Goal: Communication & Community: Answer question/provide support

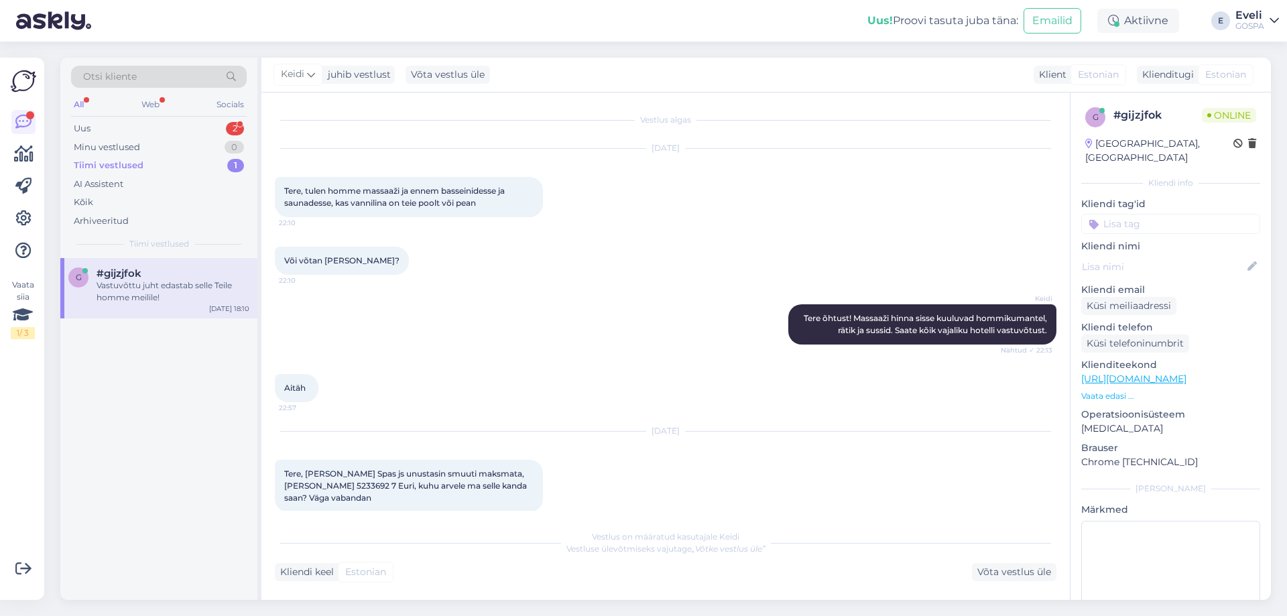
scroll to position [893, 0]
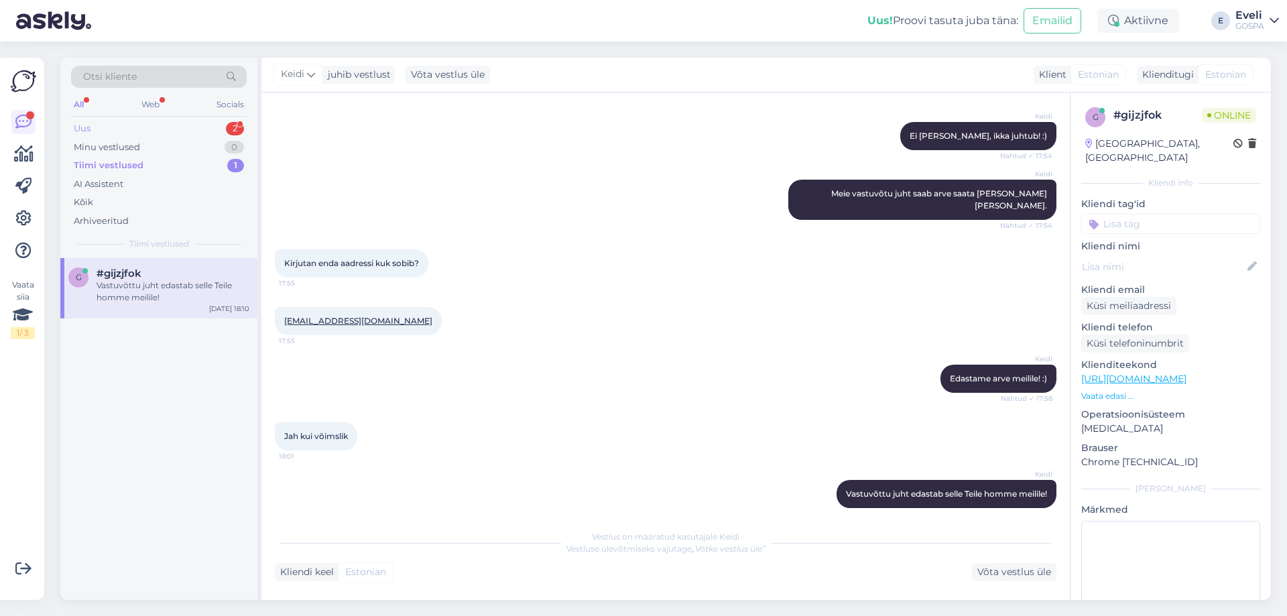
click at [158, 126] on div "Uus 2" at bounding box center [159, 128] width 176 height 19
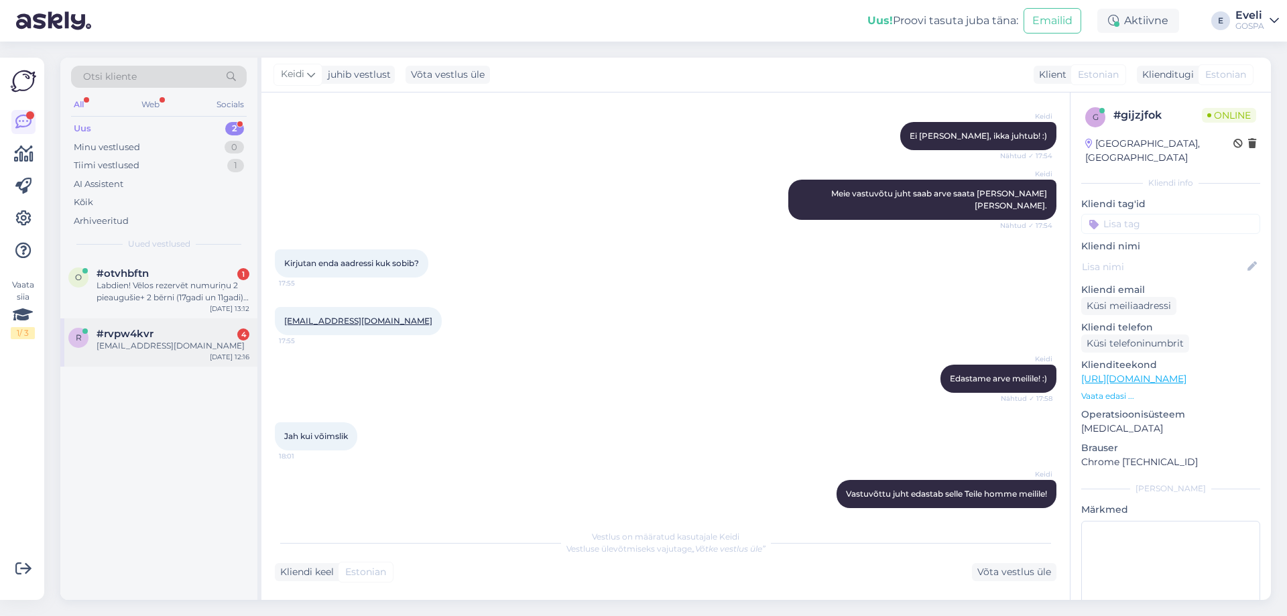
click at [168, 346] on div "[EMAIL_ADDRESS][DOMAIN_NAME]" at bounding box center [173, 346] width 153 height 12
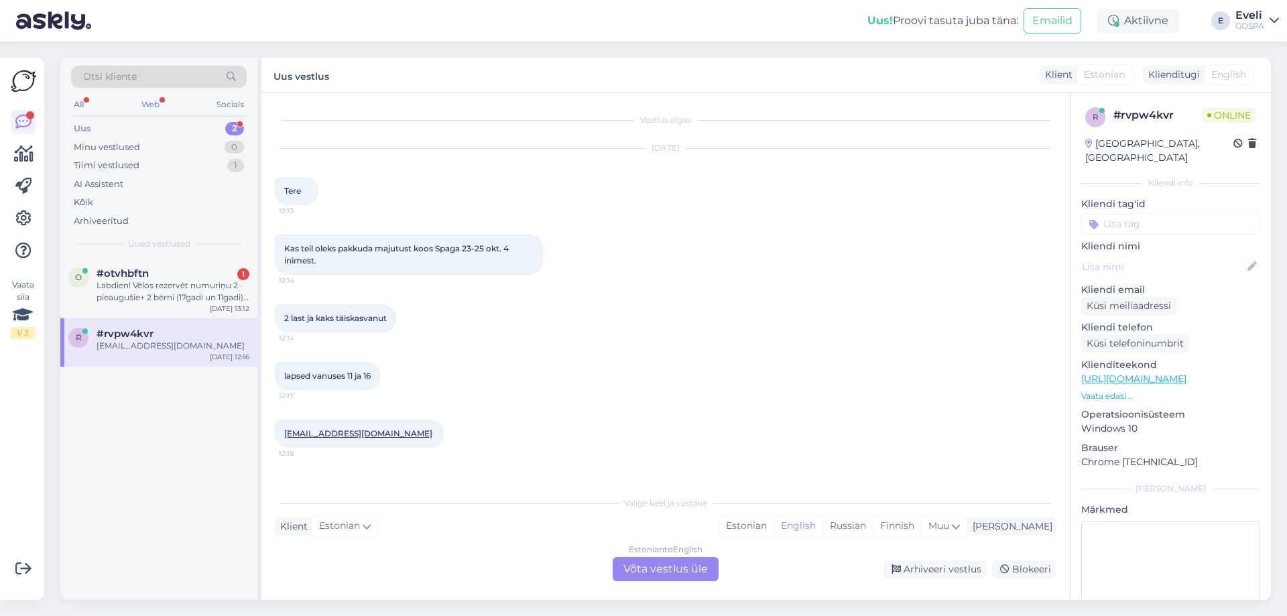
drag, startPoint x: 678, startPoint y: 570, endPoint x: 670, endPoint y: 560, distance: 13.3
click at [678, 570] on div "Estonian to English Võta vestlus üle" at bounding box center [666, 569] width 106 height 24
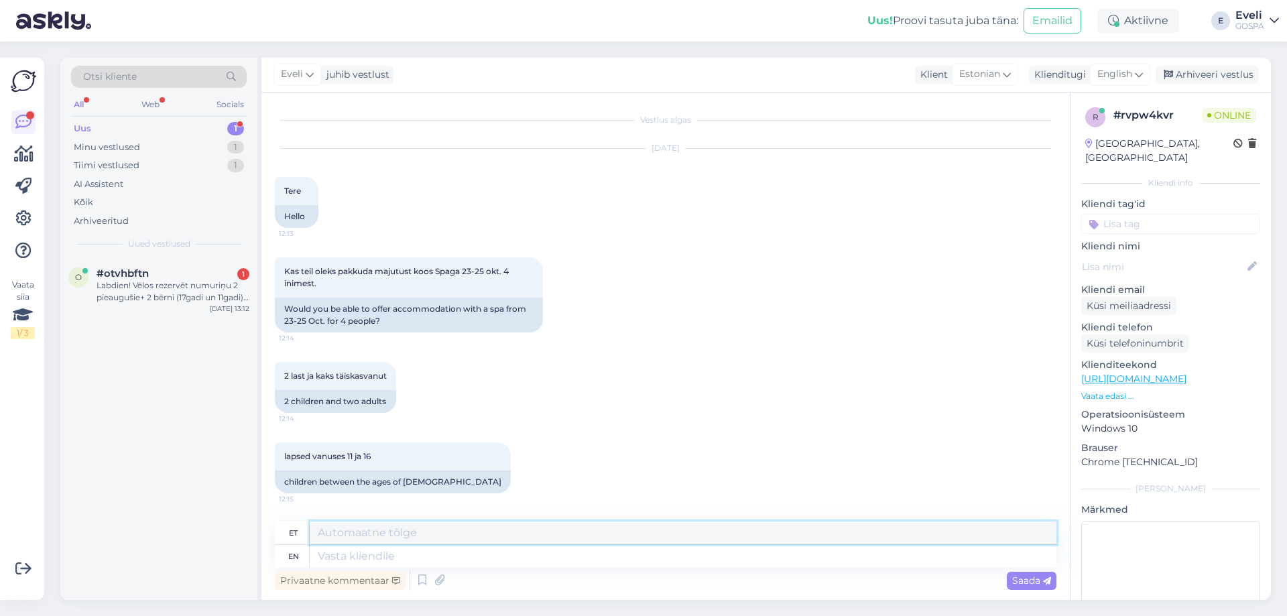
click at [567, 532] on textarea at bounding box center [683, 533] width 747 height 23
click at [1112, 80] on span "English" at bounding box center [1114, 74] width 35 height 15
type input "es"
drag, startPoint x: 1075, startPoint y: 156, endPoint x: 660, endPoint y: 250, distance: 424.8
click at [1075, 156] on link "Estonian" at bounding box center [1089, 155] width 147 height 21
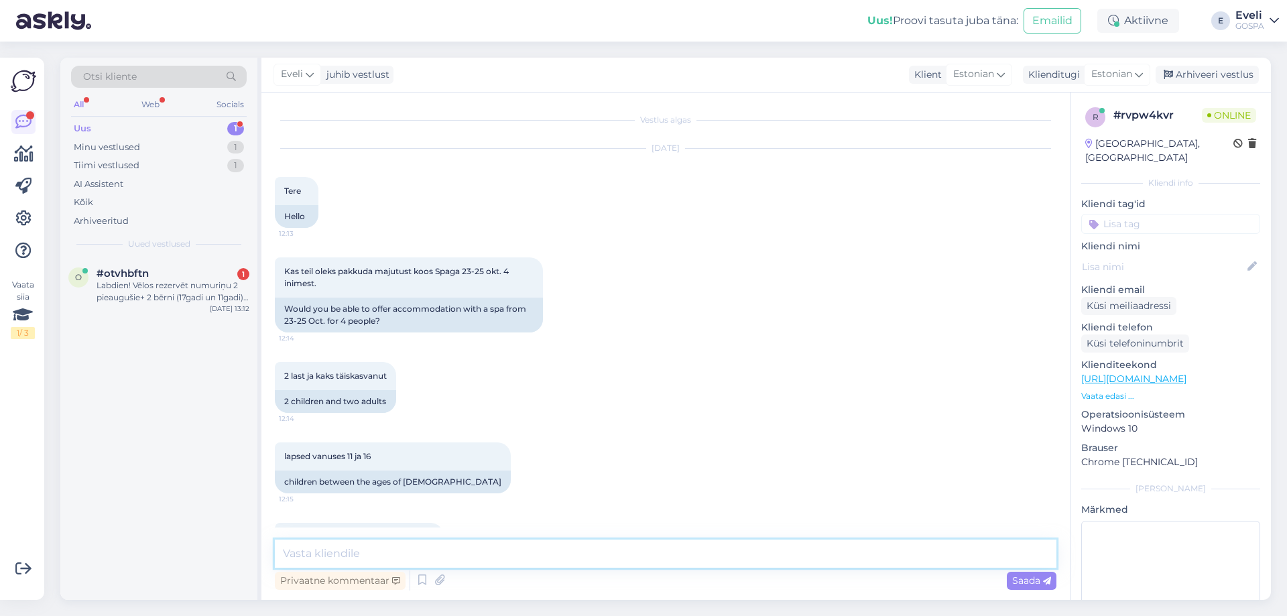
click at [332, 556] on textarea at bounding box center [666, 554] width 782 height 28
type textarea "Tere"
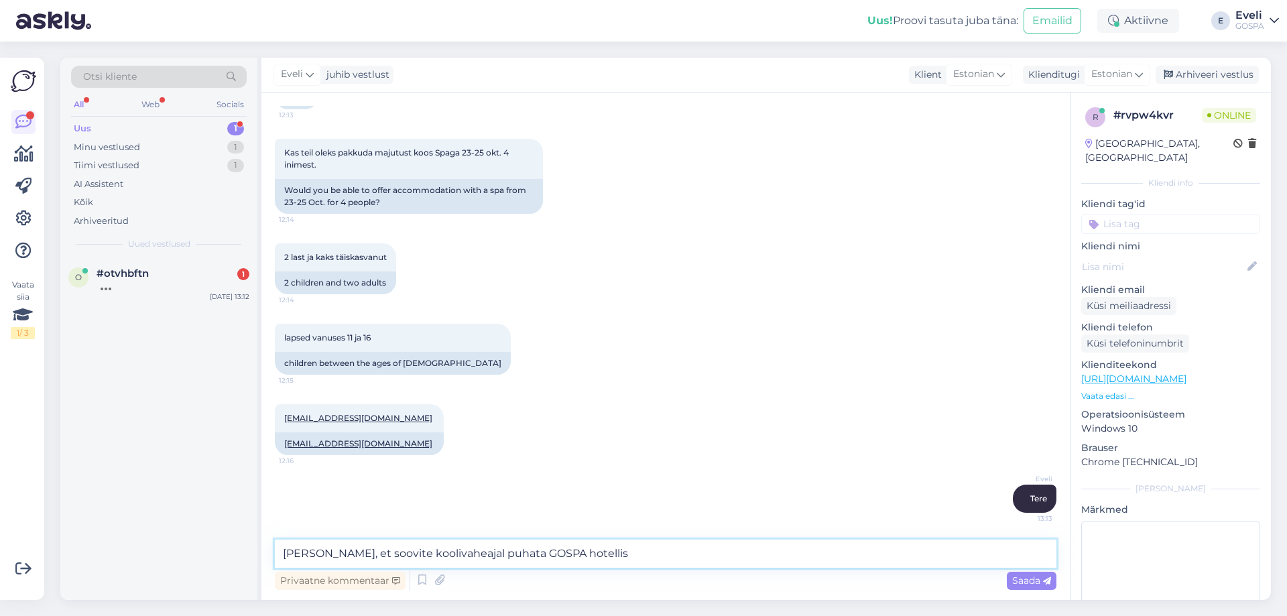
type textarea "[PERSON_NAME], et soovite koolivaheajal puhata GOSPA hotellis."
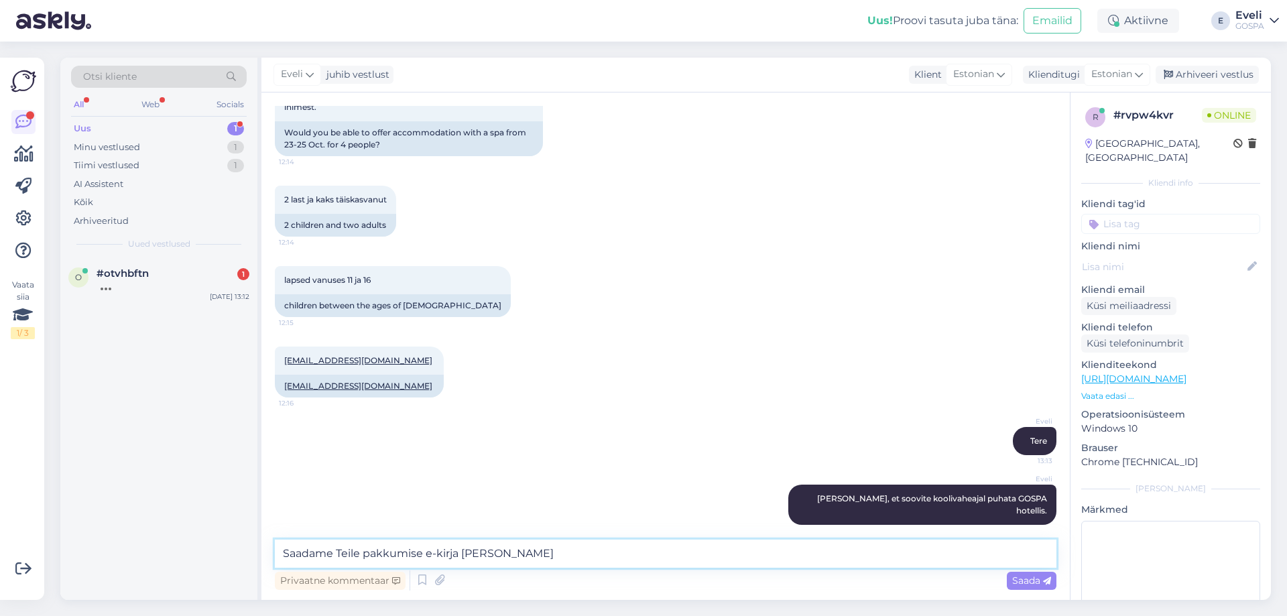
type textarea "Saadame Teile pakkumise e-kirja [PERSON_NAME]."
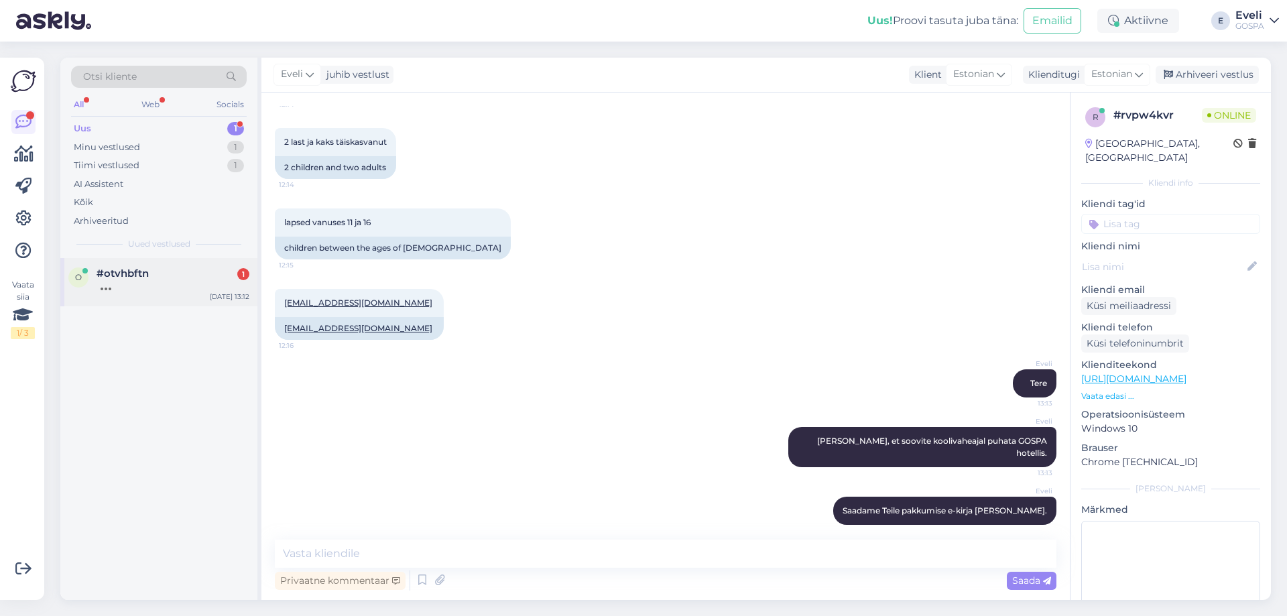
click at [150, 268] on div "#otvhbftn 1" at bounding box center [173, 273] width 153 height 12
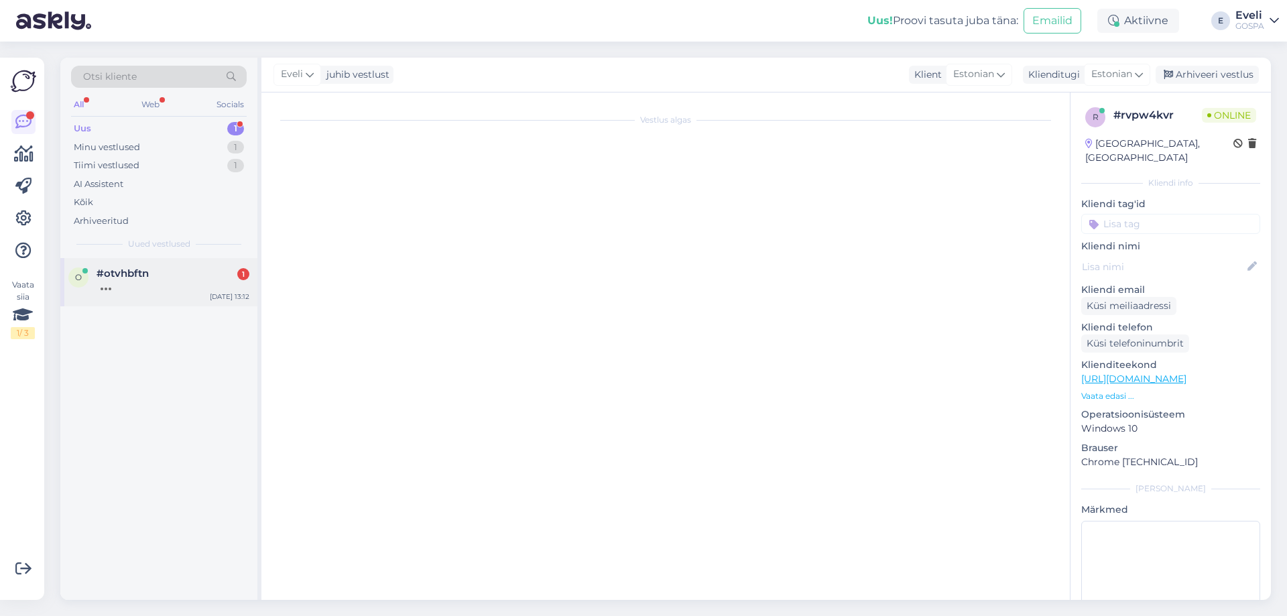
scroll to position [0, 0]
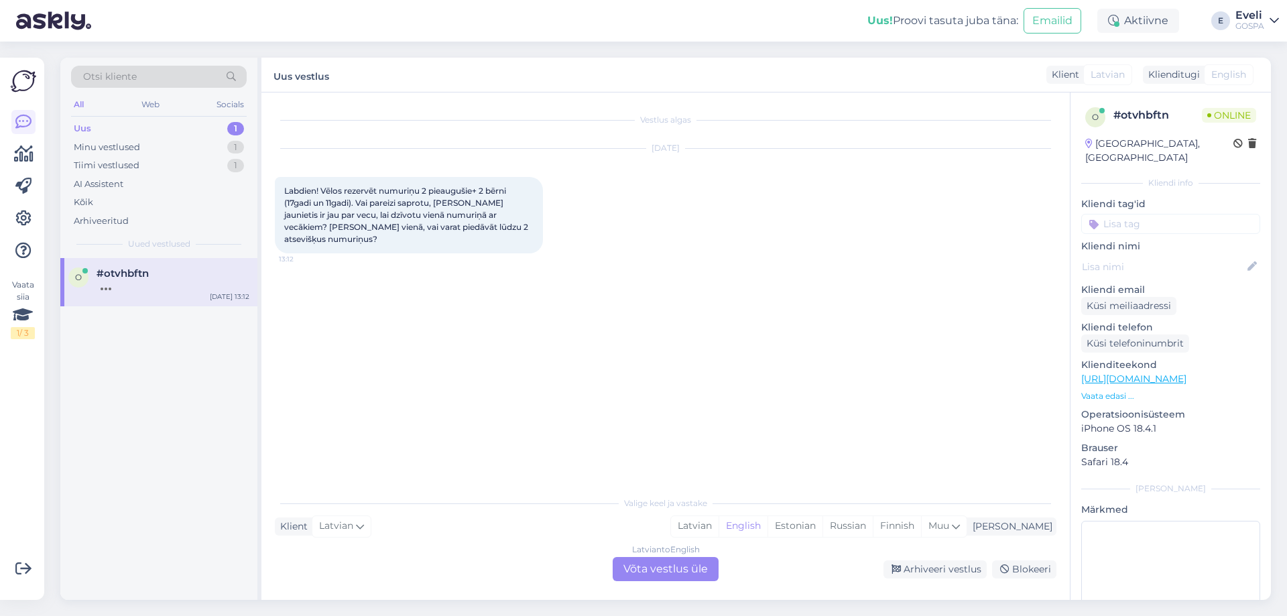
click at [485, 284] on div "Vestlus algas Oct 1 2025 Labdien! Vēlos rezervēt numuriņu 2 pieaugušie+ 2 bērni…" at bounding box center [672, 291] width 794 height 371
click at [690, 573] on div "Latvian to English Võta vestlus üle" at bounding box center [666, 569] width 106 height 24
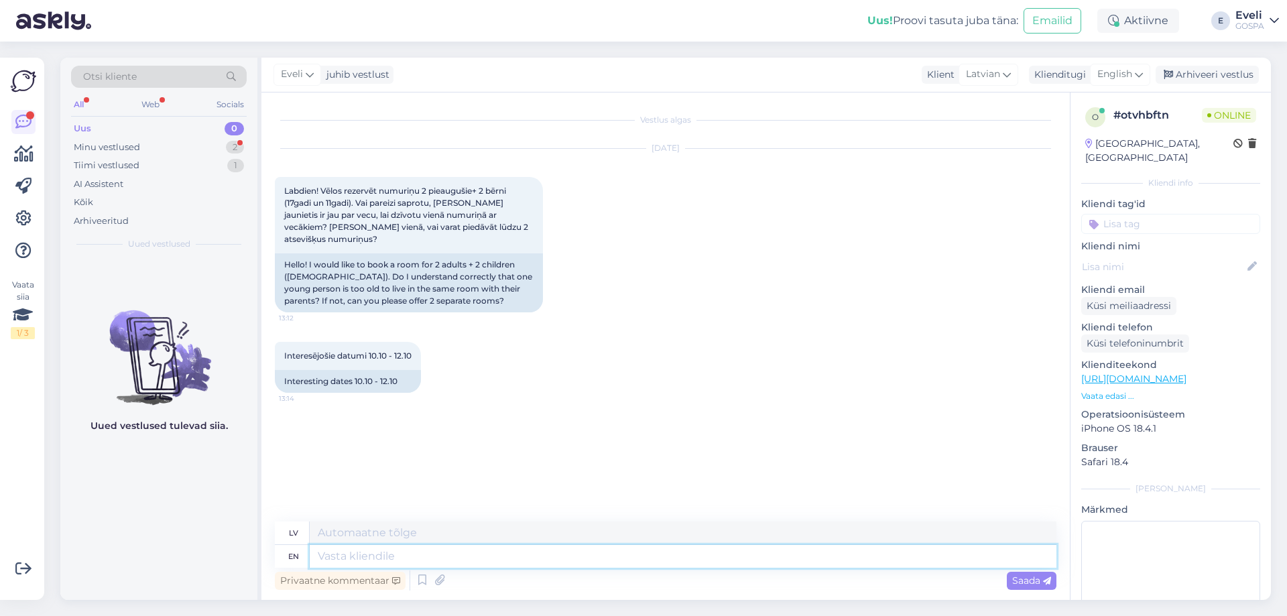
click at [378, 553] on textarea at bounding box center [683, 556] width 747 height 23
type textarea "H"
type textarea "Good a"
type textarea "Labi"
type textarea "Good afternoon"
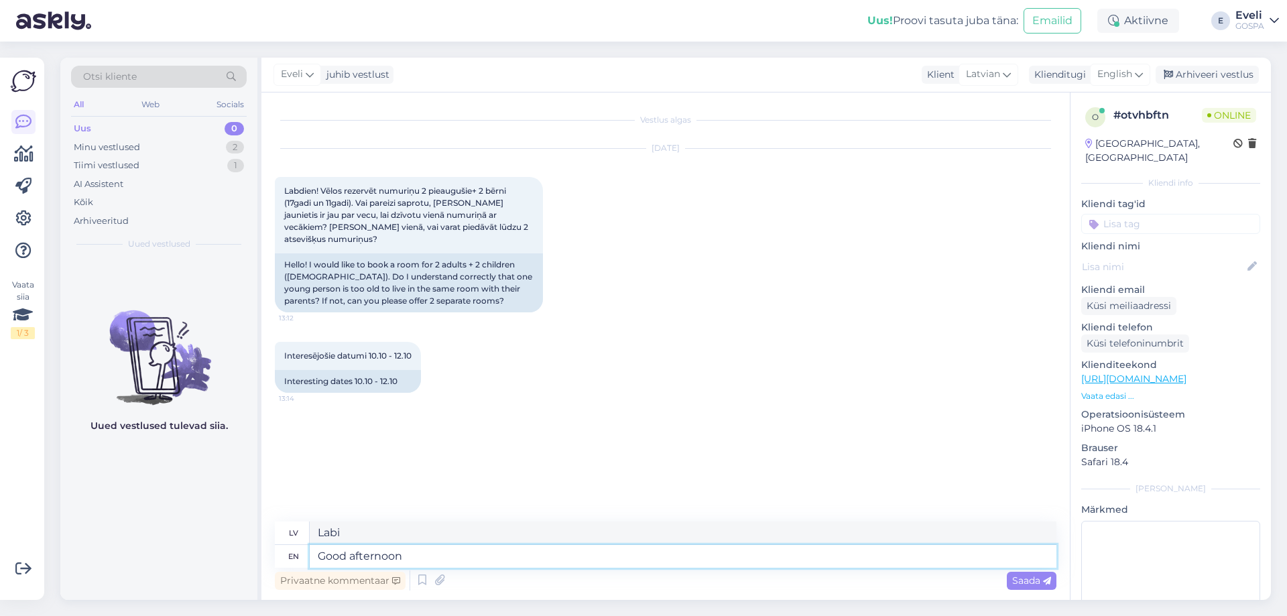
type textarea "Labdien"
type textarea "Thank y"
type textarea "Paldies"
type textarea "Thank you for y"
type textarea "Paldies par"
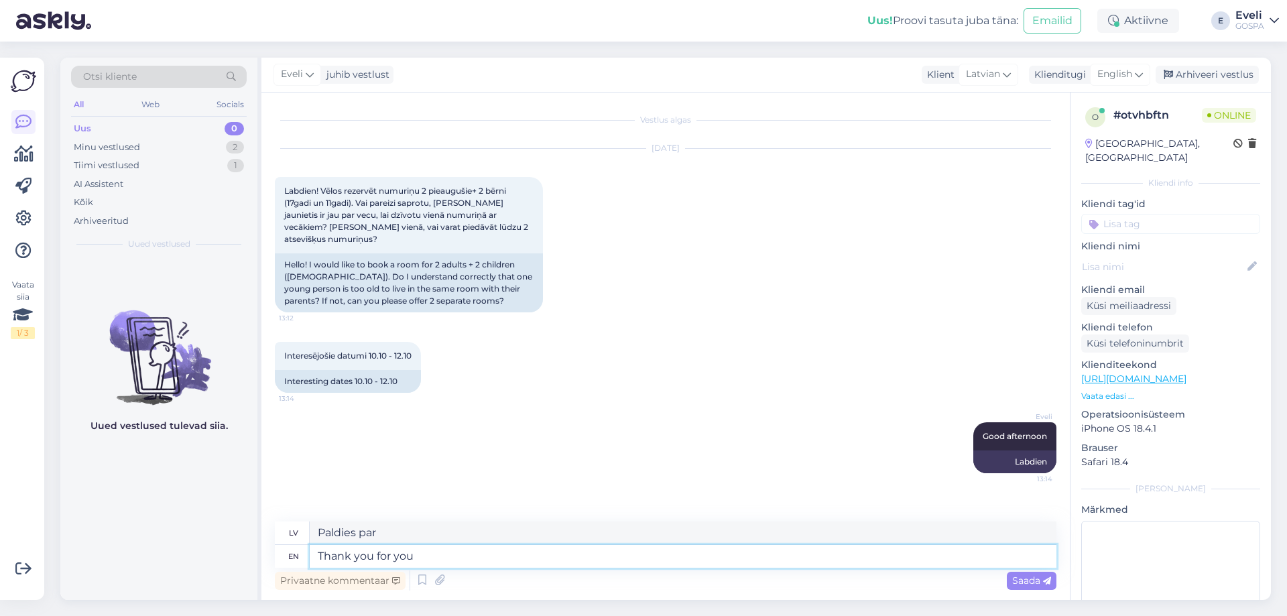
type textarea "Thank you for your"
type textarea "Paldies par jūsu"
type textarea "Thank you for"
type textarea "Paldies par"
type textarea "Thank you for taking"
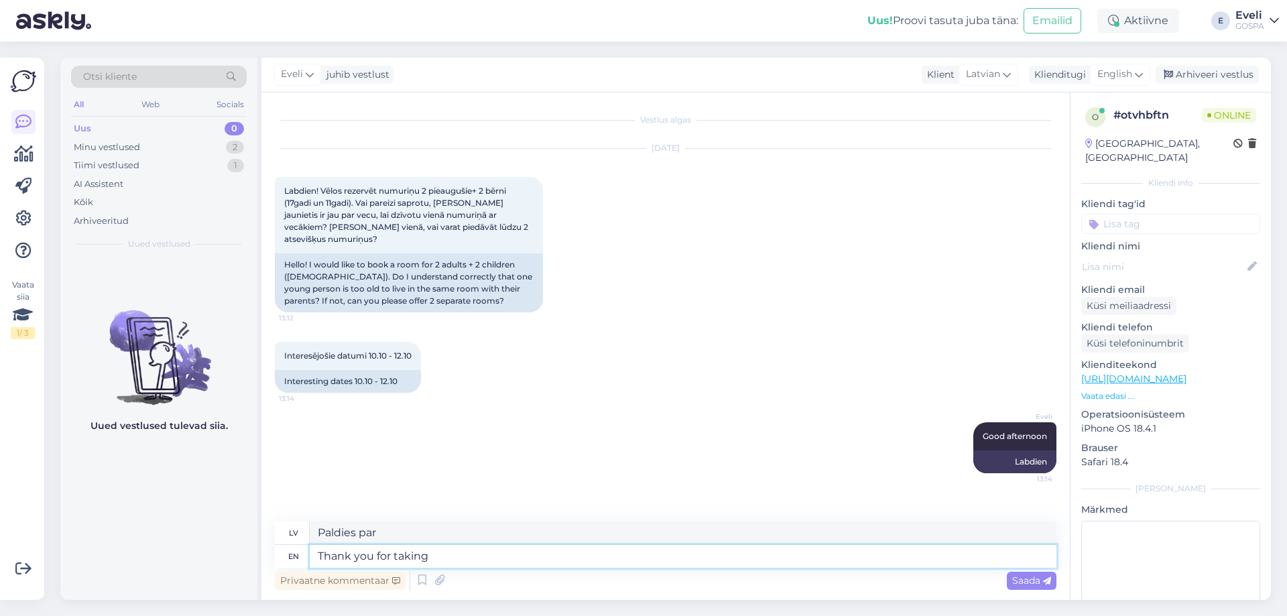
type textarea "Paldies, ka uzņēmāt"
type textarea "Thank you for taking"
type textarea "Paldies, ka ņēmāt"
type textarea "Thank you for taking contact"
type textarea "Paldies par saziņu"
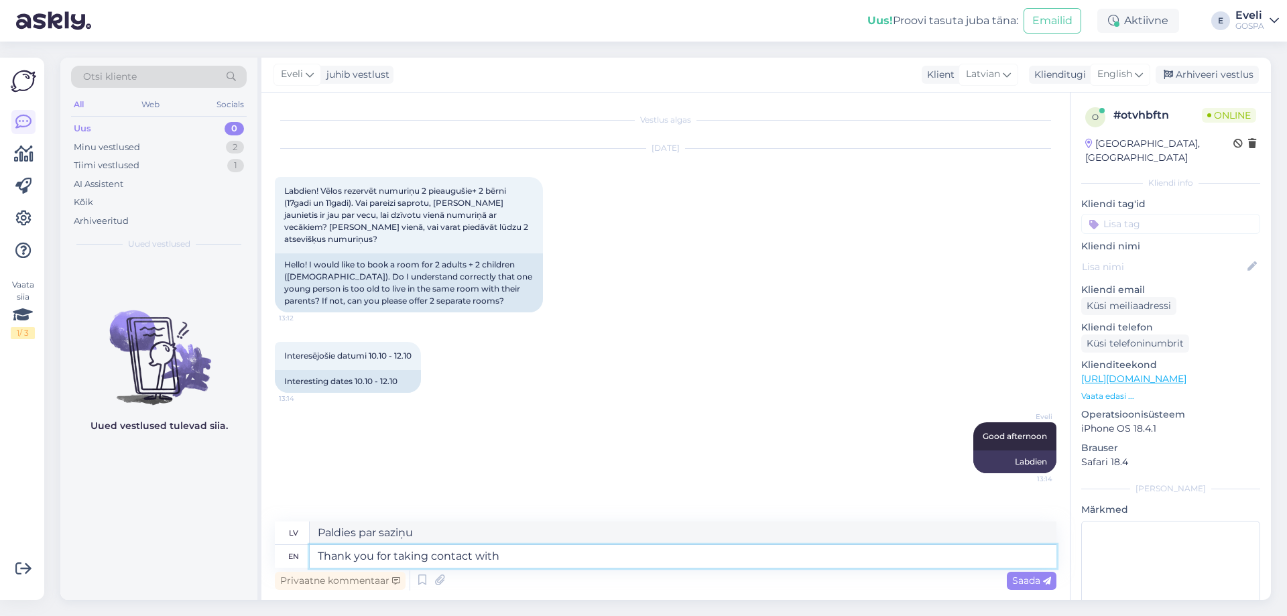
type textarea "Thank you for taking contact with u"
type textarea "Paldies, ka sazinājāties ar"
type textarea "Thank you for taking contact with us!"
type textarea "Paldies, ka sazinājāties ar mums!"
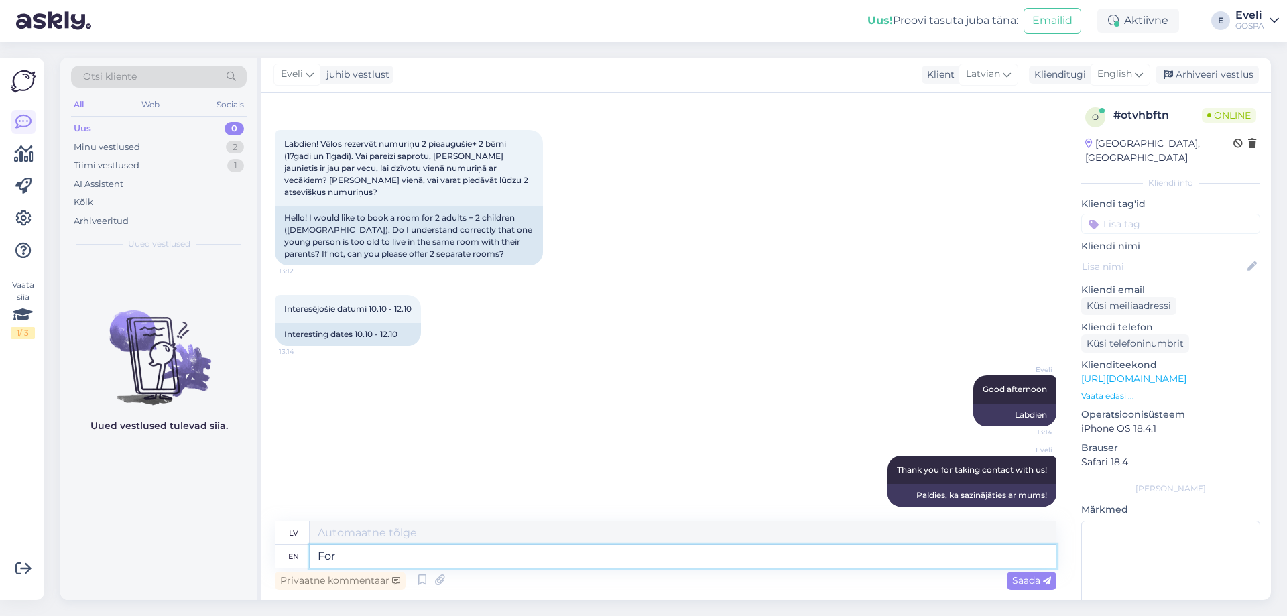
type textarea "For d"
type textarea "Priekš"
type textarea "For dates"
type textarea "Datumiem"
type textarea "For"
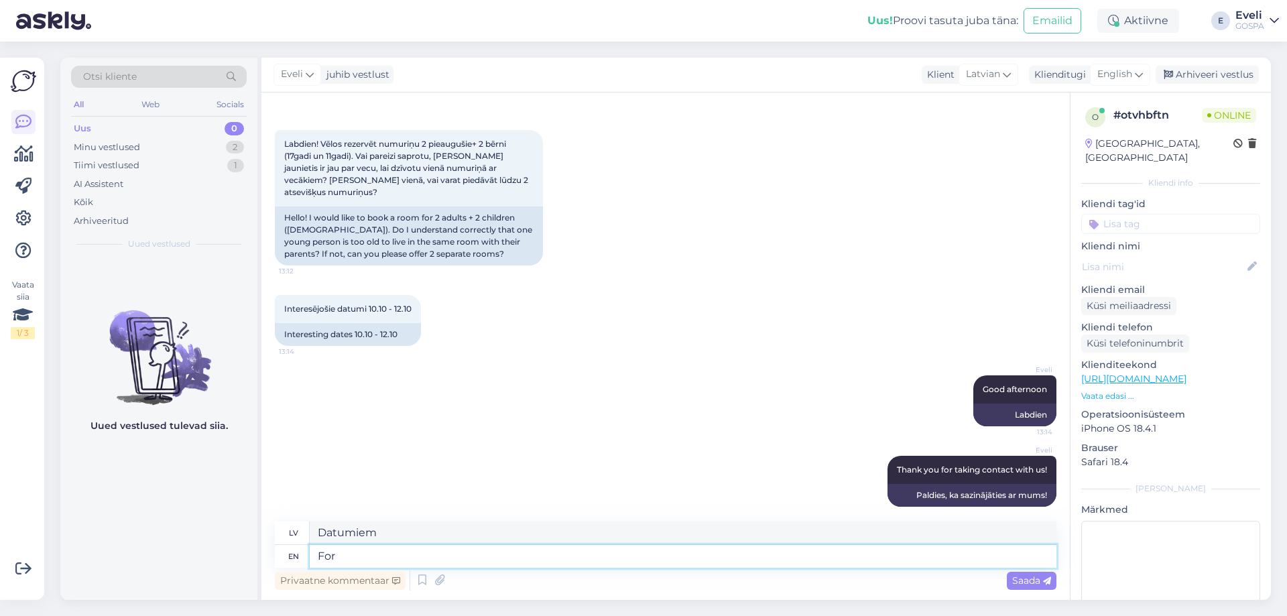
type textarea "Priekš"
type textarea "For the dates"
type textarea "Datumiem"
type textarea "For the dates Oco"
type textarea "Datumiem Oco"
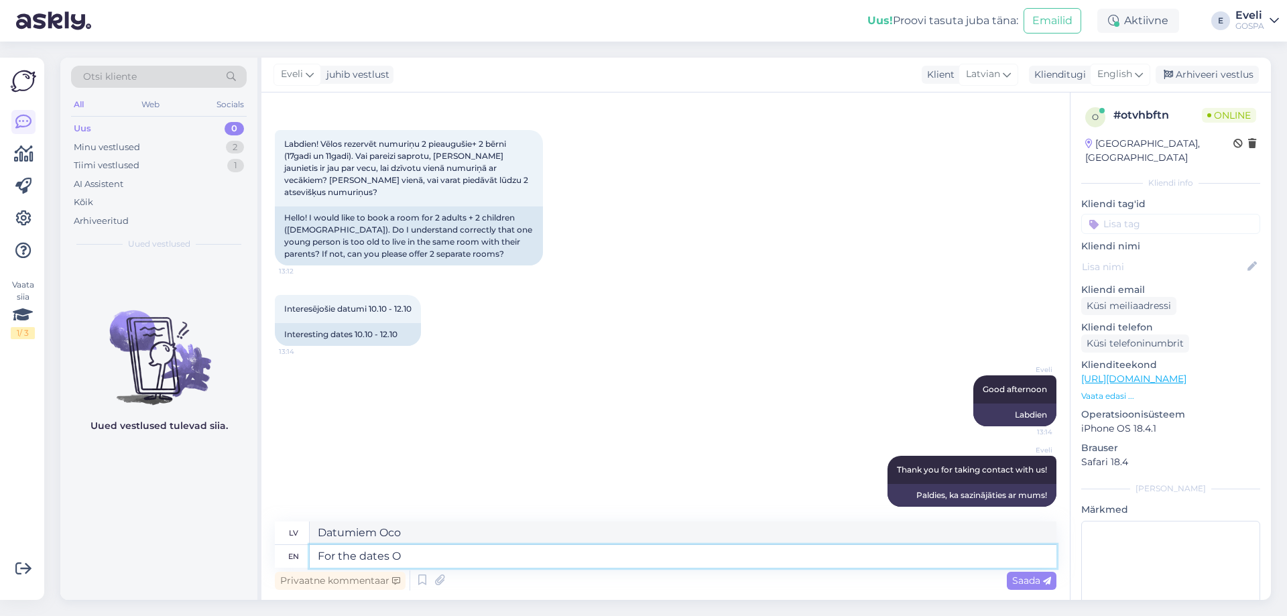
type textarea "For the dates Oc"
type textarea "Datumiem O"
type textarea "For the dates October"
type textarea "Oktobra datumiem"
type textarea "For the dates October 10"
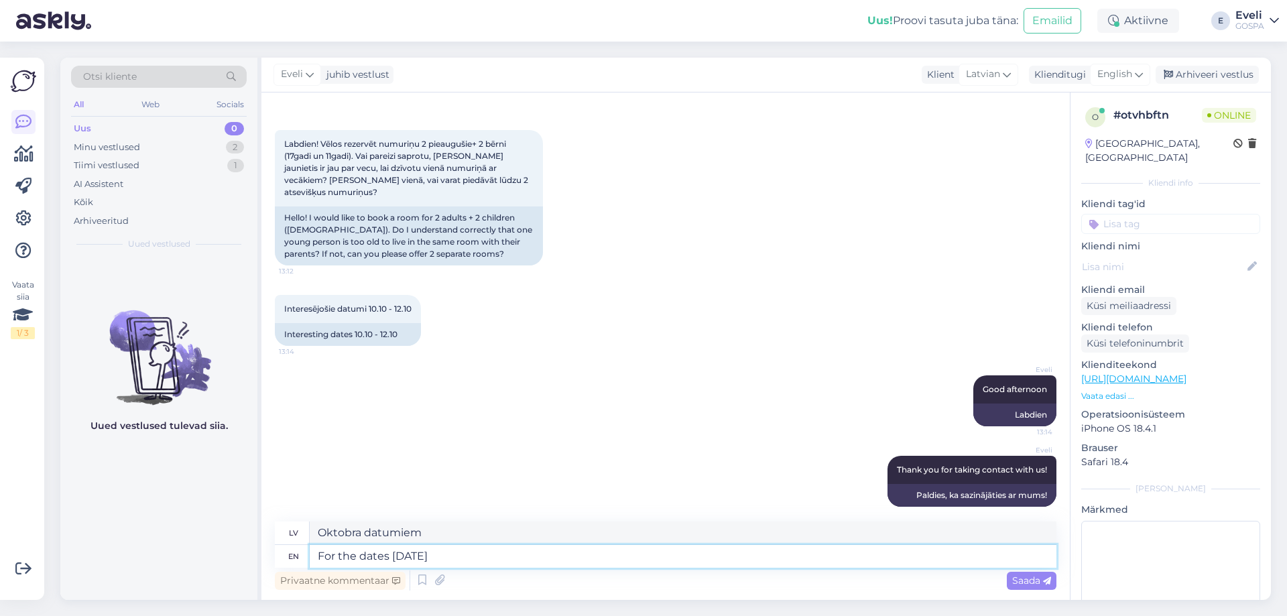
type textarea "Datumiem 10. oktobrī"
type textarea "For the dates October 10.-12.10"
type textarea "Datumiem 10.-12.10 oktobrim 10."
type textarea "For the dates October 10.-12.10 we"
type textarea "Datumiem 10.-12.10 oktobrim mēs"
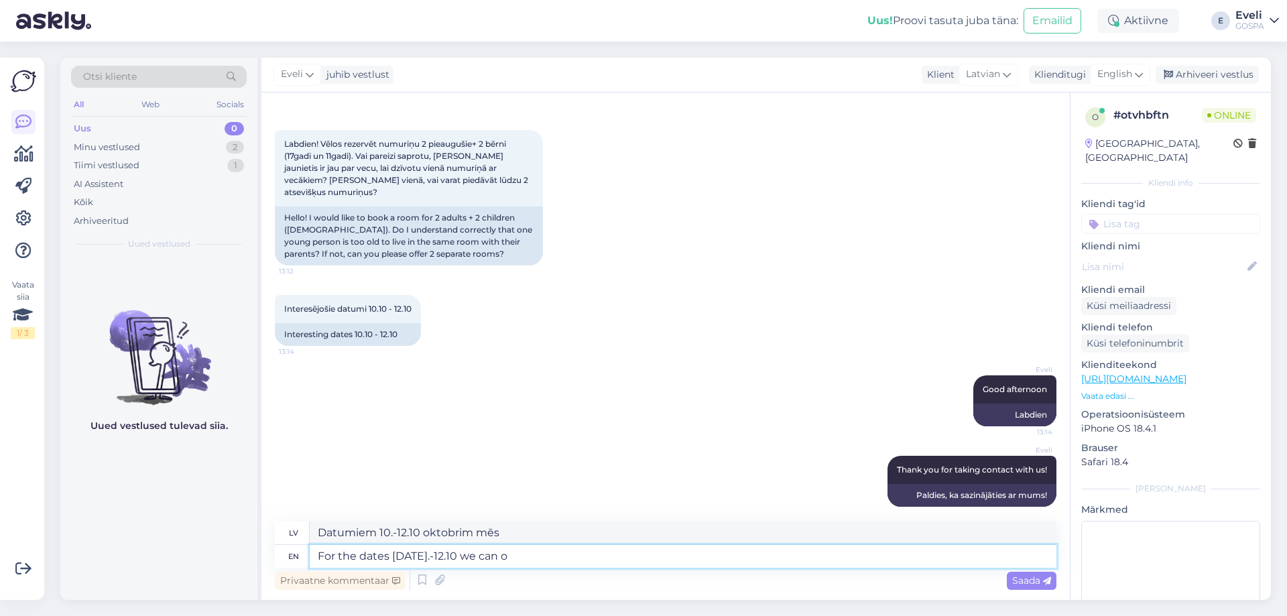
type textarea "For the dates October 10.-12.10 we can of"
type textarea "Datumiem 10.-12.10 oktobrim mēs varam"
type textarea "For the dates October 10.-12.10 we can offer"
type textarea "Datumiem 10.-12.10 oktobrim mēs varam piedāvāt"
type textarea "For the dates October 10.-12.10 we can offer two"
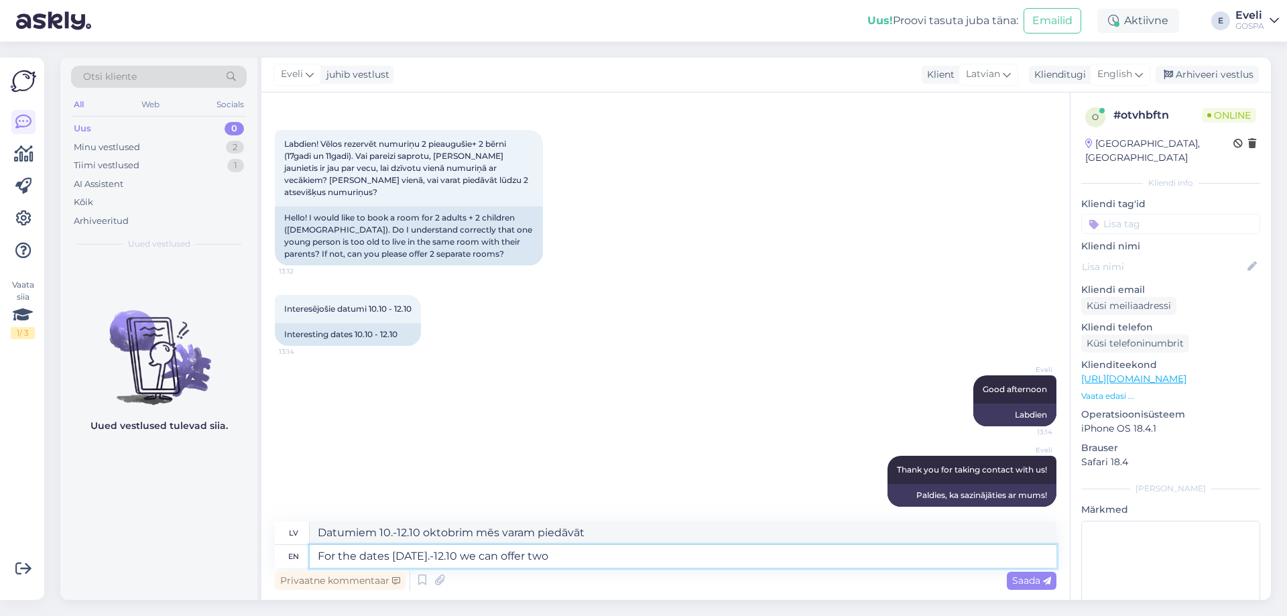
type textarea "Datumiem 10.-12.10 oktobrim mēs varam piedāvāt divus"
type textarea "For the dates October 10.-12.10 we can offer two Superior t"
type textarea "Laika posmā 10.-12.10 oktobrim mēs piedāvājam divus Superior klases numurus."
type textarea "For the dates October 10.-12.10 we can offer two Superior rooms"
type textarea "No 10.-12.10 oktobrim piedāvājam divus Superior klases numurus."
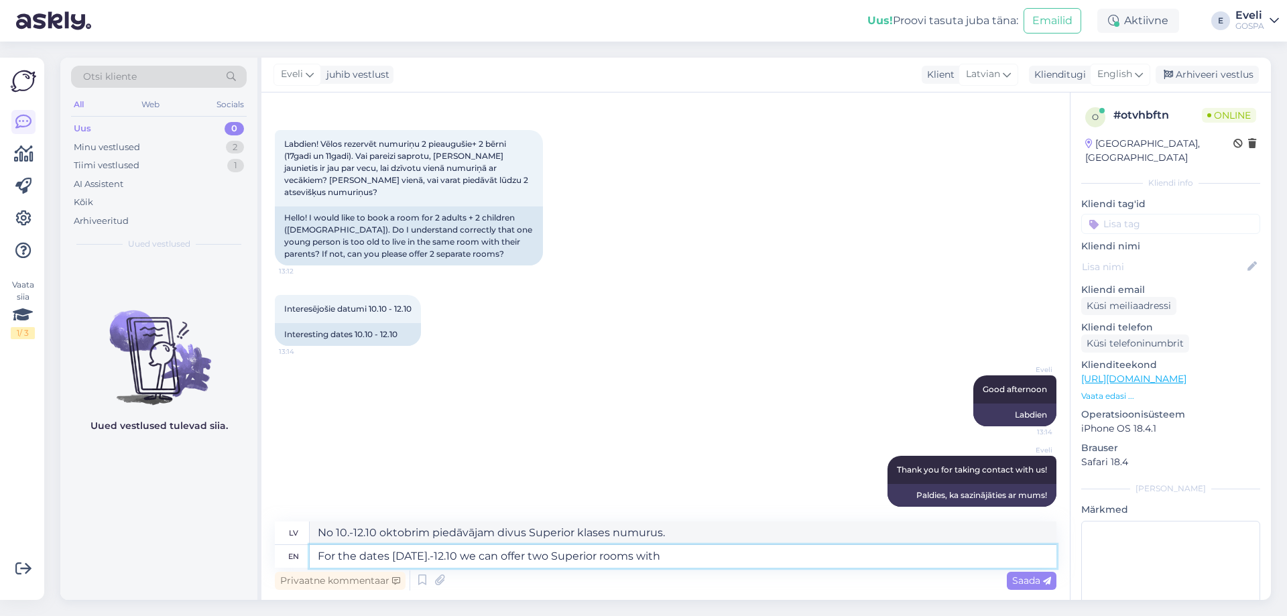
type textarea "For the dates October 10.-12.10 we can offer two Superior rooms with"
type textarea "10.-12.10 oktobrim piedāvājam divus Superior klases numurus ar"
type textarea "For the dates October 10.-12.10 we can offer two Superior rooms with large"
type textarea "10.-12.10 oktobrim piedāvājam divus plašus Superior klases numurus."
type textarea "For the dates October 10.-12.10 we can offer two Superior rooms with large bed i"
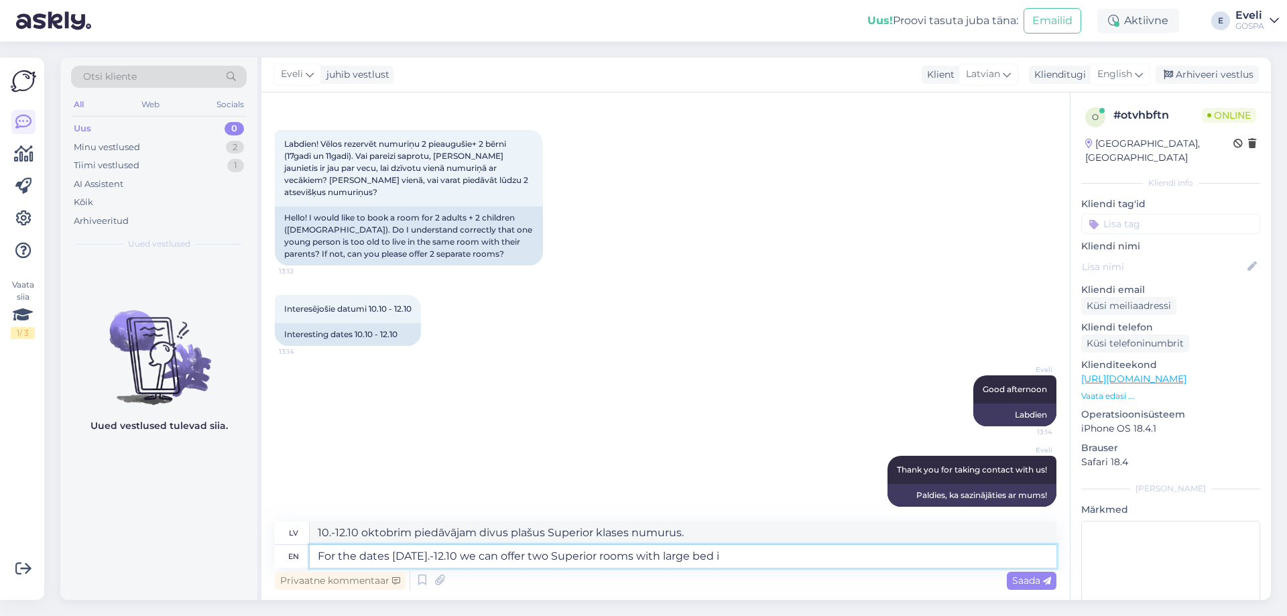
type textarea "10.-12.10 oktobrim piedāvājam divus Superior klases numurus ar lielu gultu."
type textarea "For the dates October 10.-12.10 we can offer two Superior rooms with large bed …"
type textarea "No 10.-12.10 oktobrim piedāvājam divus Superior klases numurus ar lielu gultu k…"
type textarea "For the dates October 10.-12.10 we can offer two Superior rooms with large bed …"
click at [1024, 578] on span "Saada" at bounding box center [1031, 580] width 39 height 12
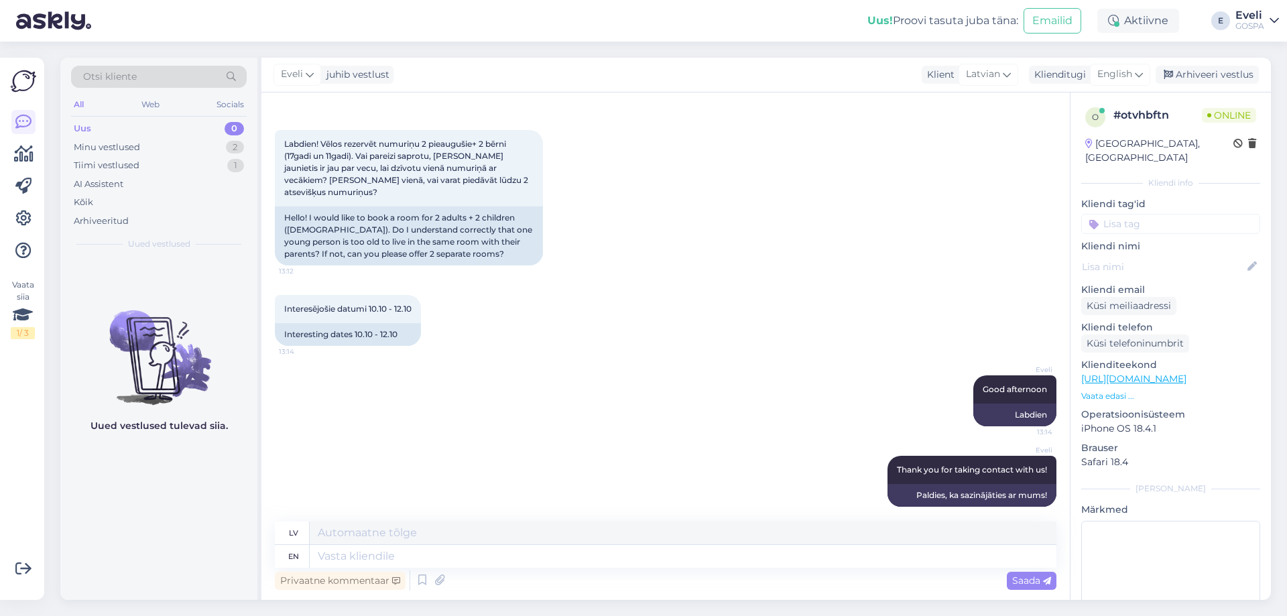
scroll to position [151, 0]
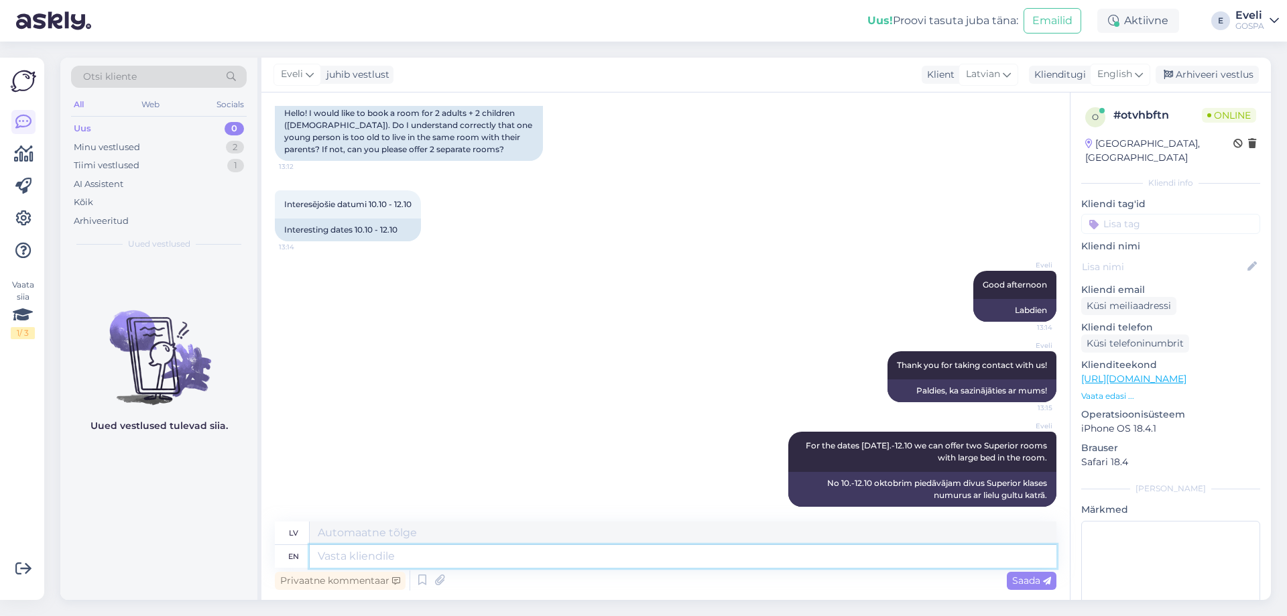
click at [558, 556] on textarea at bounding box center [683, 556] width 747 height 23
type textarea "During th"
type textarea "Laikā"
type textarea "During that w"
type textarea "Tajā laikā"
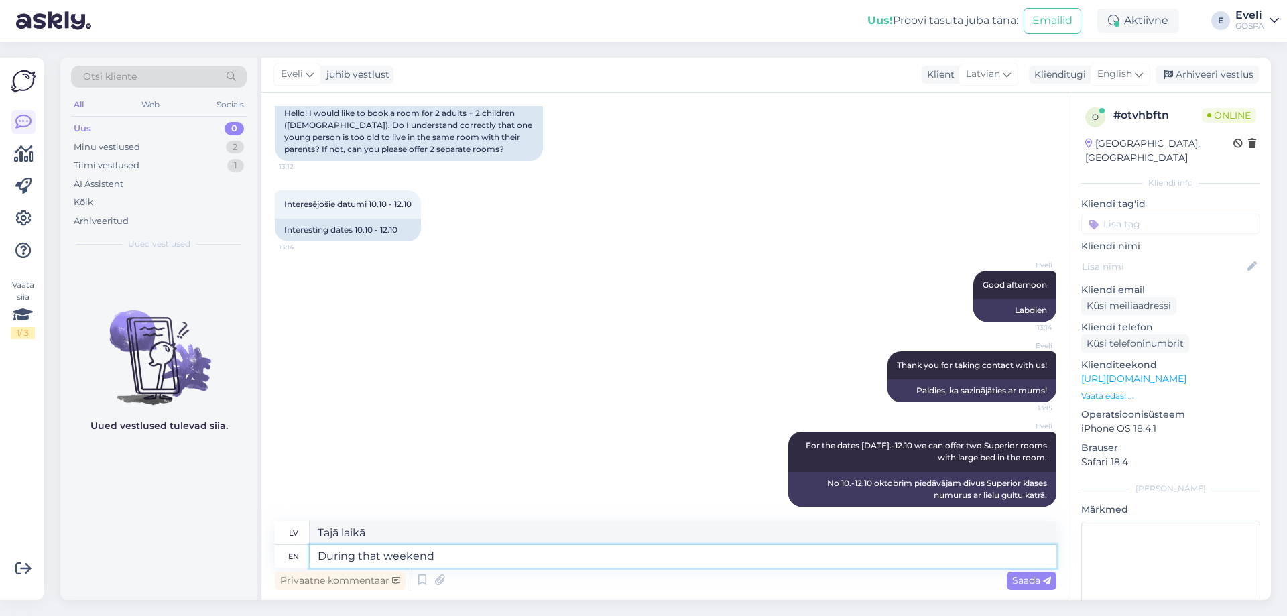
type textarea "During that weekend"
type textarea "Tajā nedēļas nogalē"
type textarea "During that weekend Saaremaa R"
type textarea "Tajā nedēļas nogalē Sāremā"
type textarea "During that weekend Saaremaa Rally t"
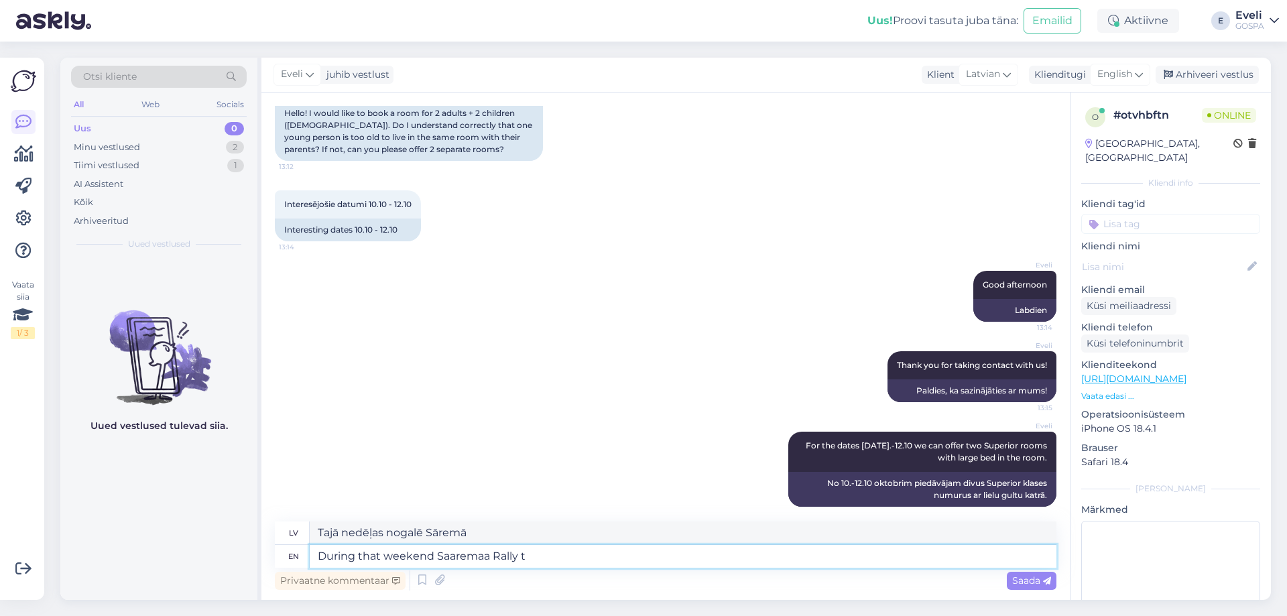
type textarea "Šajā nedēļas nogalē Sāremā rallijs"
type textarea "During that weekend Saaremaa Rally takse pl"
type textarea "Šajā nedēļas nogalē Saaremaa rallijs takse"
type textarea "During that weekend Saaremaa Rally takse"
type textarea "Šajā nedēļas nogalē Sāremā rallijs takse"
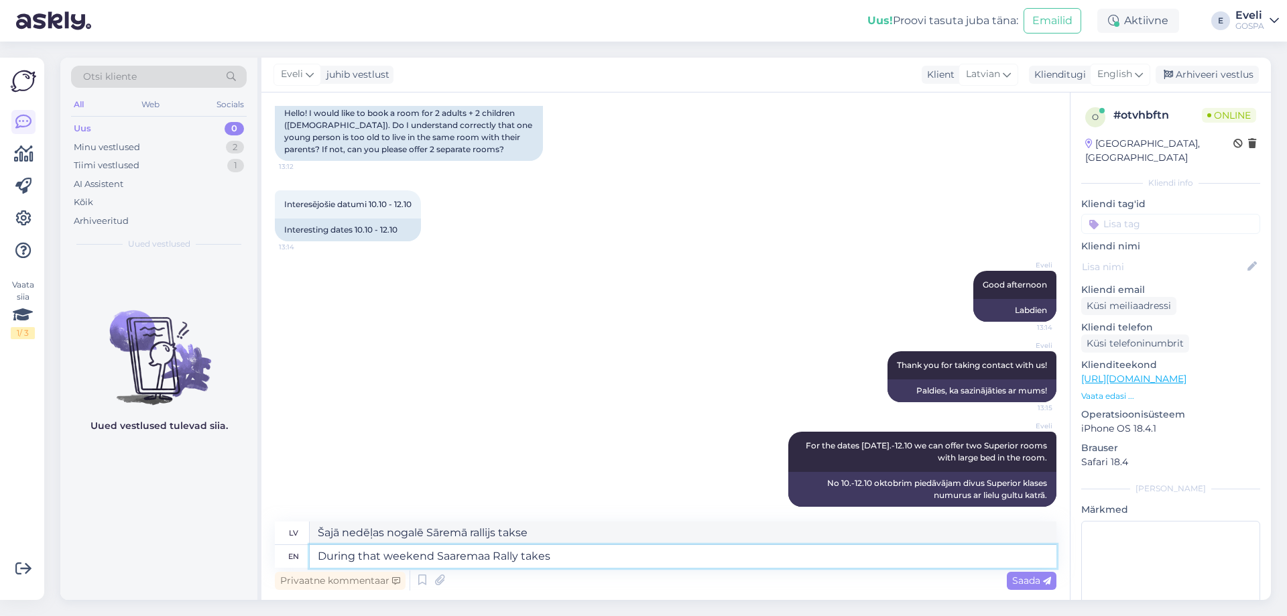
type textarea "During that weekend Saaremaa Rally takes"
type textarea "Šajā nedēļas nogalē notiek Sāremā rallijs"
type textarea "During that weekend Saaremaa Rally takes place."
type textarea "Šajā nedēļas nogalē notiks Sāremā rallijs."
type textarea "During that weekend Saaremaa Rally takes place."
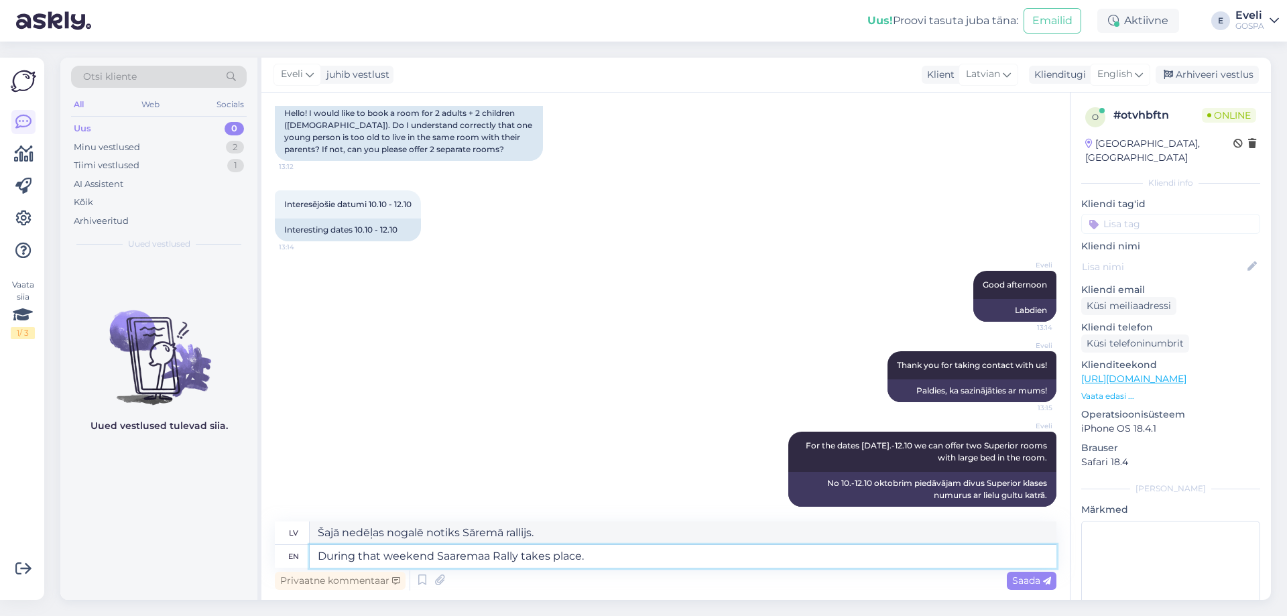
type textarea "Tajā nedēļas nogalē notiks Sāremā rallijs."
drag, startPoint x: 316, startPoint y: 555, endPoint x: 311, endPoint y: 538, distance: 18.0
click at [316, 556] on textarea "During that weekend Saaremaa Rally takes place." at bounding box center [683, 556] width 747 height 23
type textarea "Last rooms areDuring that weekend Saaremaa Rally takes place."
type textarea "Pēdējās istabas ir pieejamas. Tajā nedēļas nogalē notiek Sāremā rallijs."
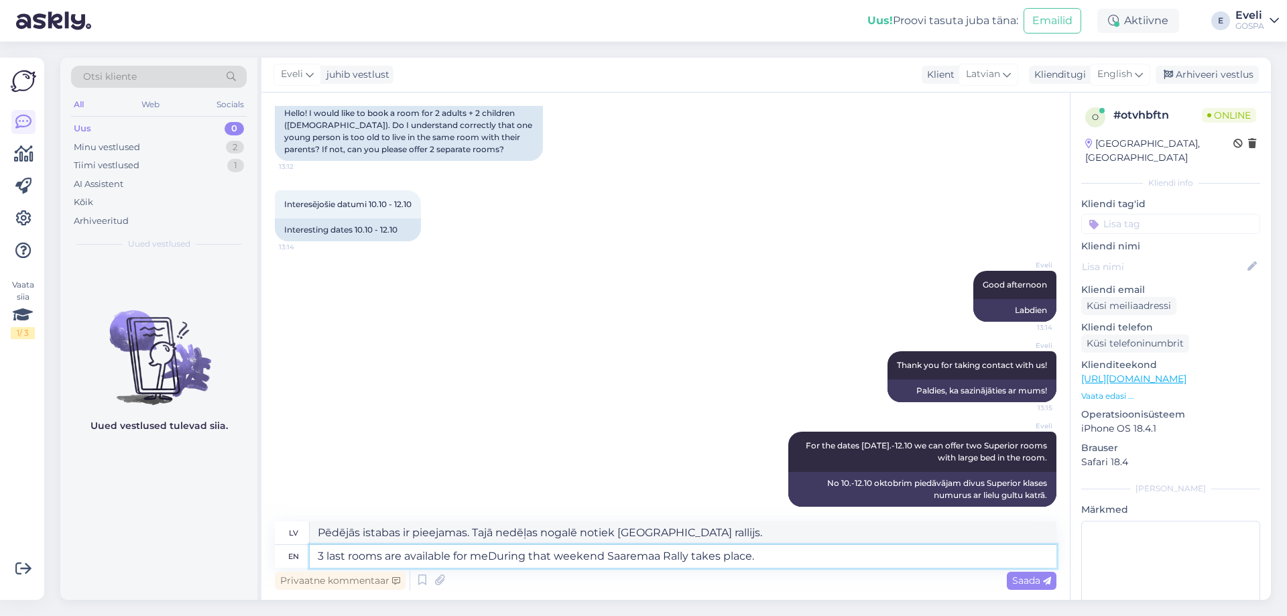
type textarea "3 last rooms are available for menDuring that weekend Saaremaa Rally takes plac…"
type textarea "Pēdējās 3 istabas ir pieejamas šajā nedēļas nogalē, kad notiks Sāremā rallijs."
type textarea "3 last rooms are available for mentioned dates. During that weekend Saaremaa Ra…"
type textarea "Uz minētajiem datumiem ir pieejamas pēdējās 3 istabas. Šajā nedēļas nogalē noti…"
drag, startPoint x: 892, startPoint y: 548, endPoint x: 299, endPoint y: 554, distance: 593.3
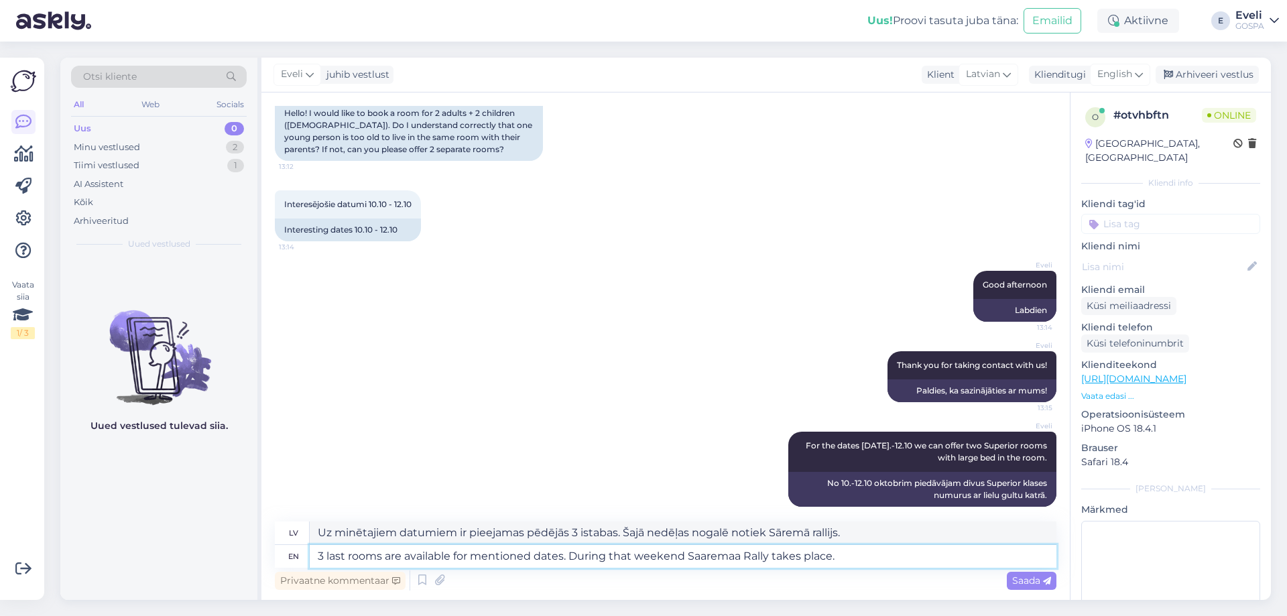
click at [299, 554] on div "en 3 last rooms are available for mentioned dates. During that weekend Saaremaa…" at bounding box center [666, 556] width 782 height 23
paste textarea "The last 3 rooms are available for the mentioned dates. Please note that the Sa…"
type textarea "The last 3 rooms are available for the mentioned dates. Please note that the Sa…"
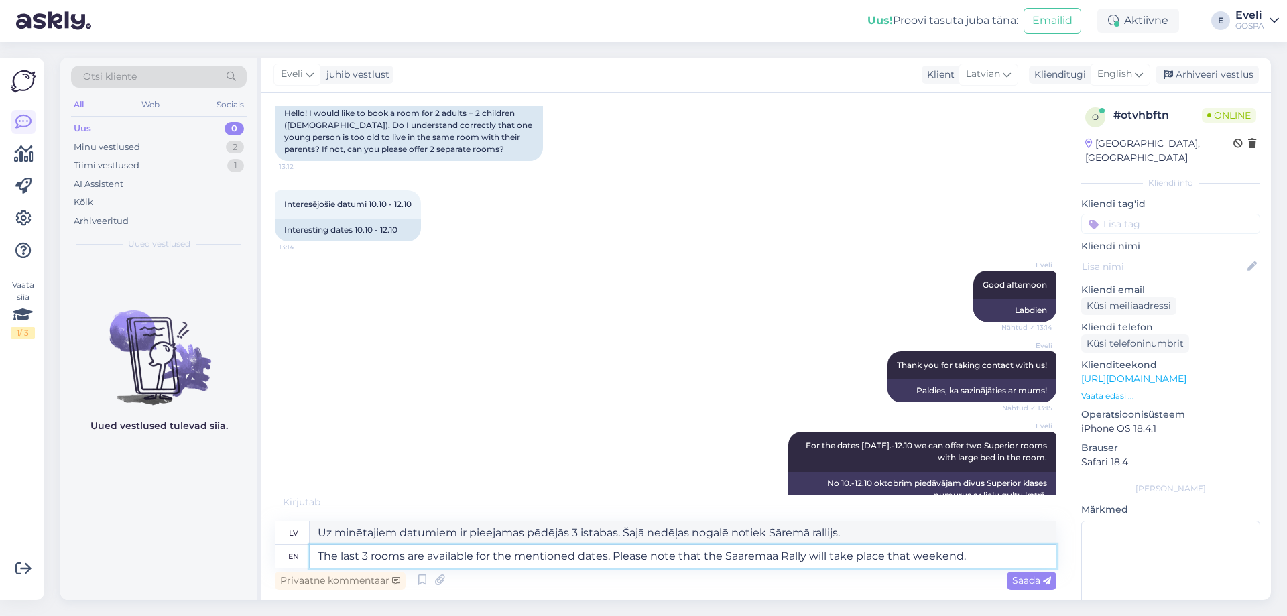
type textarea "Pēdējie 3 numuri ir pieejami norādītajos datumos. Lūdzu, ņemiet vērā, ka šajā n…"
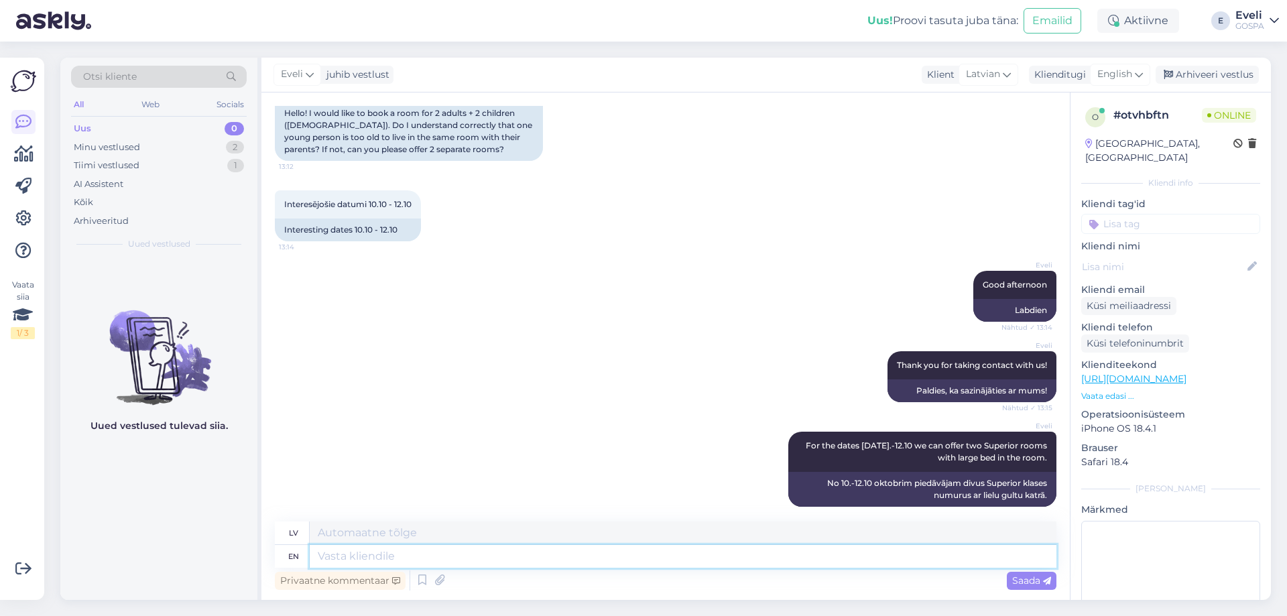
scroll to position [268, 0]
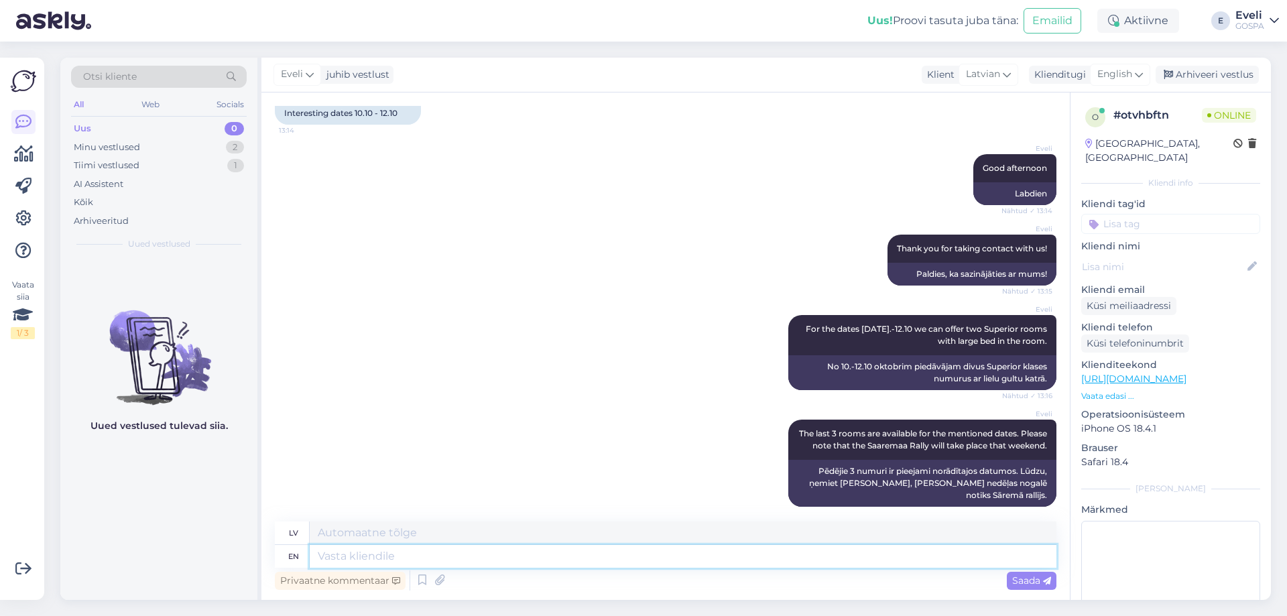
click at [694, 557] on textarea at bounding box center [683, 556] width 747 height 23
type textarea "S"
type textarea "Unf"
type textarea "U"
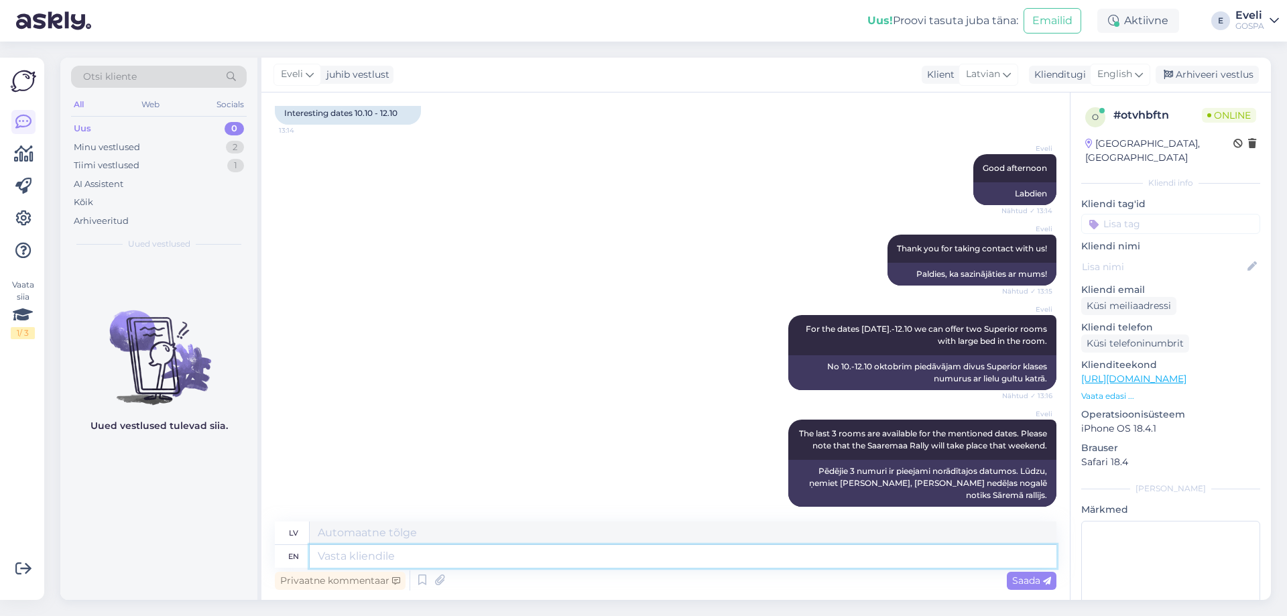
click at [497, 556] on textarea at bounding box center [683, 556] width 747 height 23
type textarea "U"
type textarea "Unf"
type textarea "Un"
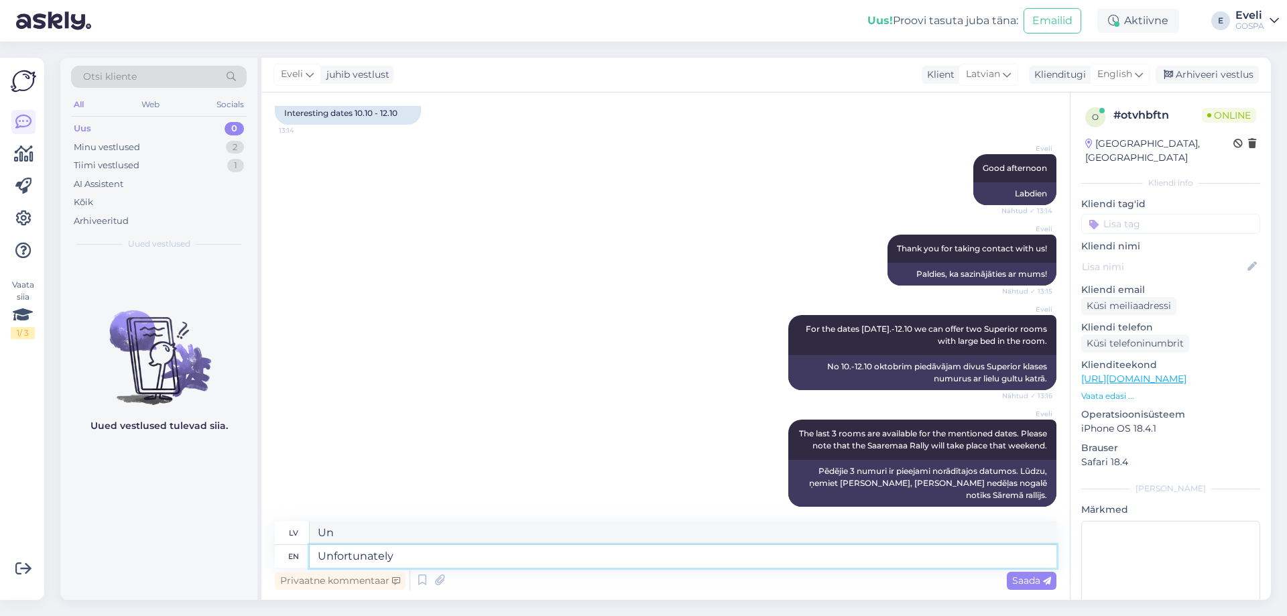
type textarea "Unfortunately"
type textarea "Diemžēl"
type textarea "Unfortunately one"
type textarea "Diemžēl viens"
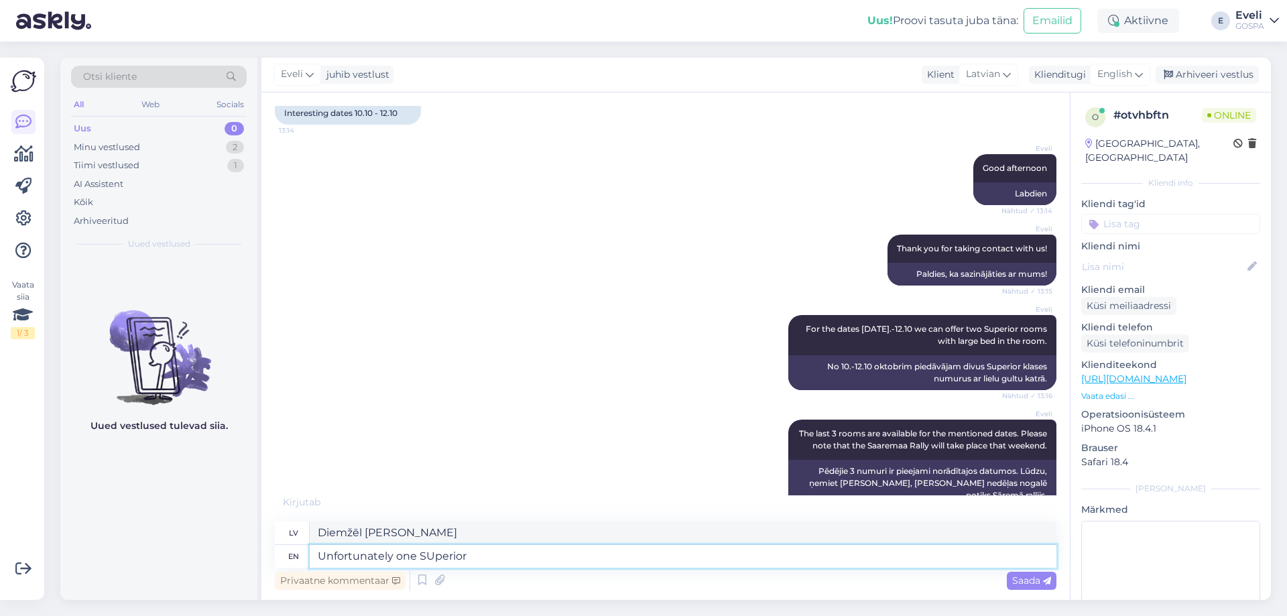
type textarea "Unfortunately one SUperior"
type textarea "Diemžēl viens SUPERIORD"
type textarea "Unfortunately o"
type textarea "Diemžēl viens"
type textarea "Unfortunately S"
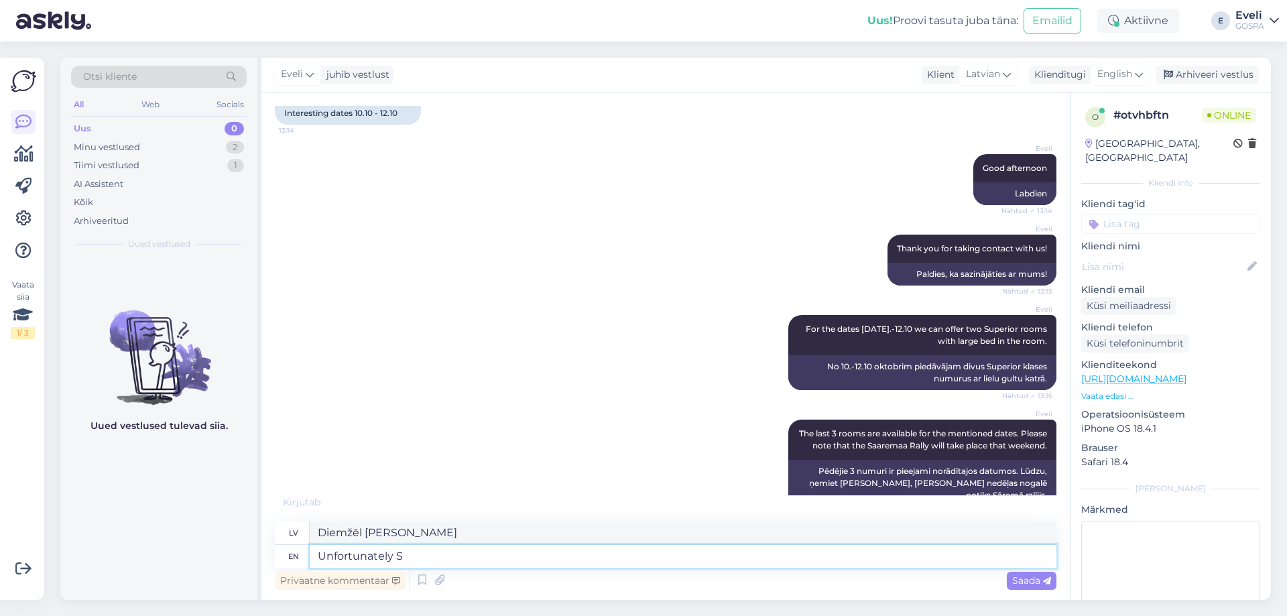
type textarea "Diemžēl"
type textarea "Unfortunately Superior"
type textarea "Diemžēl Superior"
type textarea "Unfortunately Superior room d"
type textarea "Diemžēl Superior klases numurs"
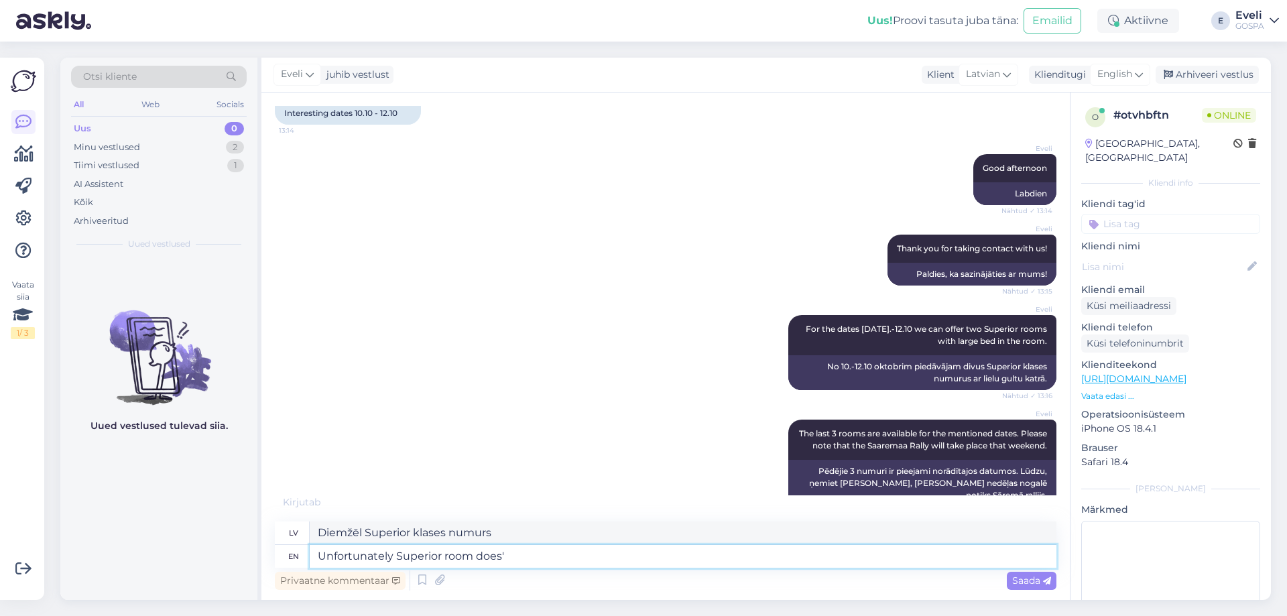
type textarea "Unfortunately Superior room does"
type textarea "Diemžēl Superior klases numurā tas tā nav."
type textarea "Unfortunately Superior room doesn't"
type textarea "Diemžēl Superior numurā nav"
type textarea "Unfortunately Superior room doesn't fit"
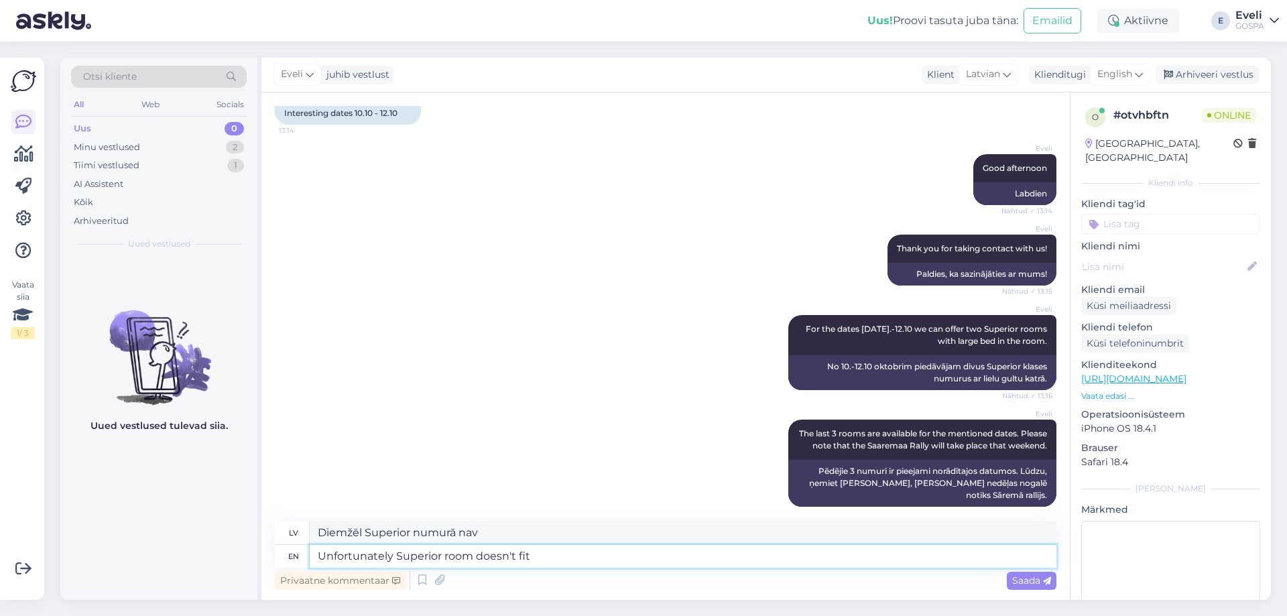
type textarea "Diemžēl Superior klases numurs neiederas."
type textarea "Unfortunately Superior room doesn't fit 2 a"
type textarea "Diemžēl Superior numurā nav vietas diviem cilvēkiem."
type textarea "Unfortunately Superior room doesn't fit 2 adults a"
type textarea "Diemžēl Superior klases numurā nevar izmitināt divus pieaugušos."
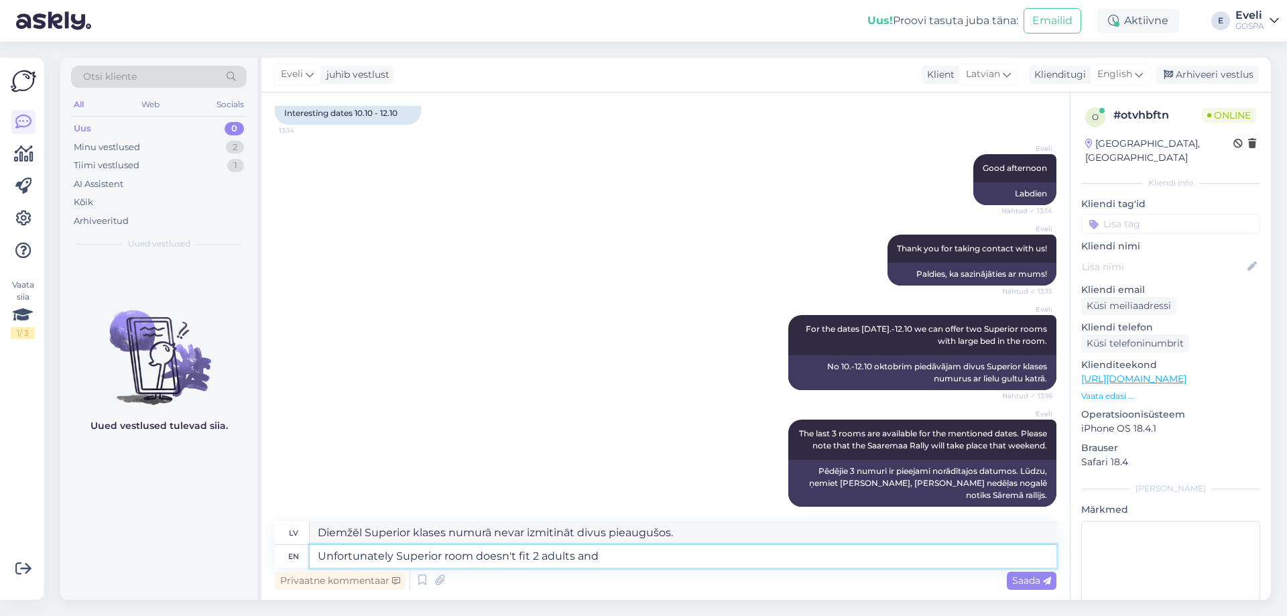
type textarea "Unfortunately Superior room doesn't fit 2 adults and"
type textarea "Diemžēl "Superior" numurā nevar izmitināt 2 pieaugušos."
type textarea "Unfortunately Superior room doesn't fit 2 adults and 2 ch"
type textarea "Diemžēl Superior klases numurā nevar izmitināt 2 pieaugušos un 2..."
type textarea "Unfortunately Superior room doesn't fit 2 adults and 2 children"
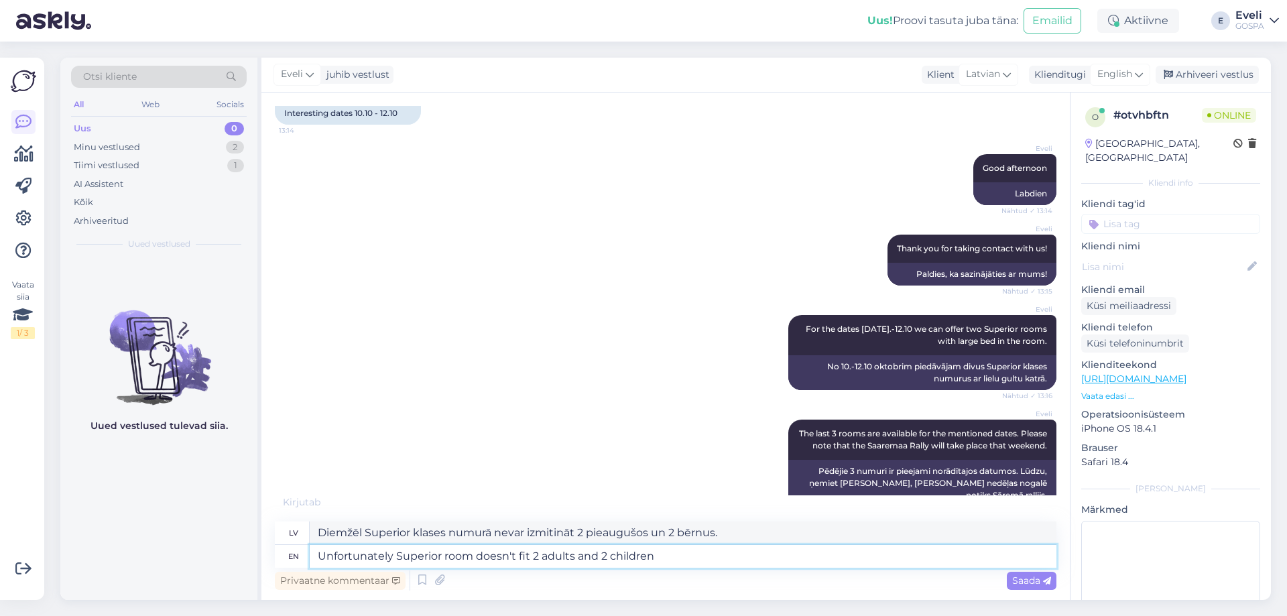
type textarea "Diemžēl "Superior" numurā nevar izmitināt 2 pieaugušos un 2 bērnus."
type textarea "Unfortunately Superior room doesn't fit 2 adults and 2"
type textarea "Diemžēl Superior klases numurā nevar izmitināt 2 pieaugušos un 2..."
type textarea "Unfortunately Superior room doesn't fit 2 adults and"
type textarea "Diemžēl "Superior" numurā nevar izmitināt 2 pieaugušos."
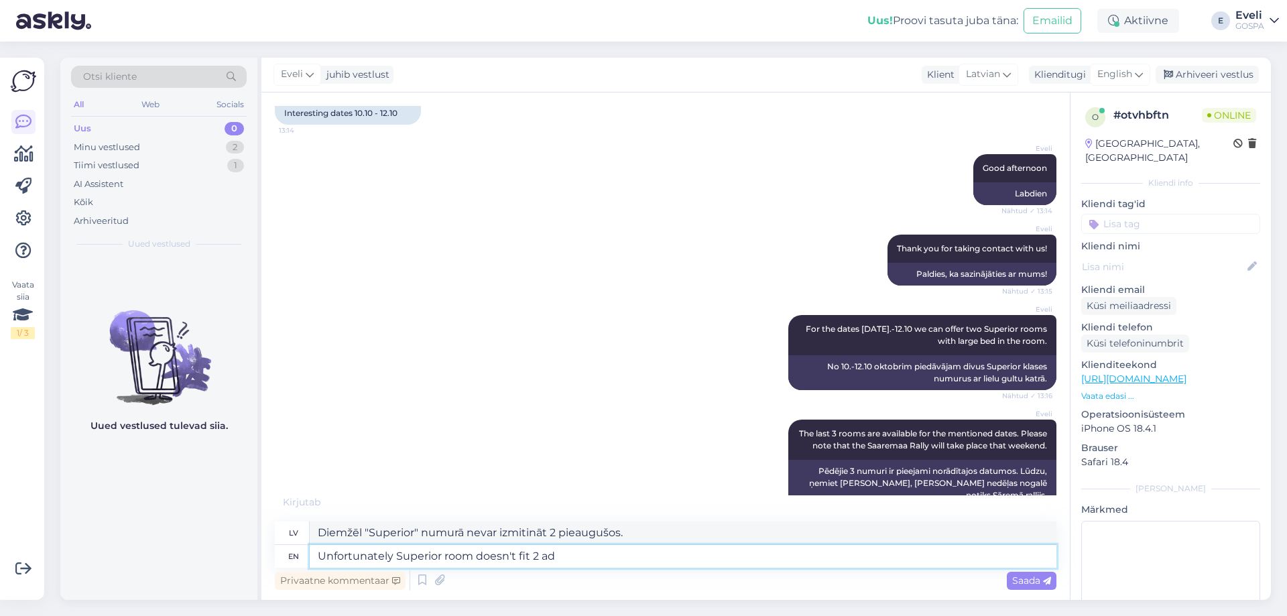
type textarea "Unfortunately Superior room doesn't fit 2 a"
type textarea "Diemžēl Superior klases numurā nevar izmitināt divus pieaugušos."
type textarea "Unfortunately Superior room doesn't fit 2"
type textarea "Diemžēl Superior numurā nav vietas diviem cilvēkiem."
type textarea "Unfortunately Superior room doesn't fit"
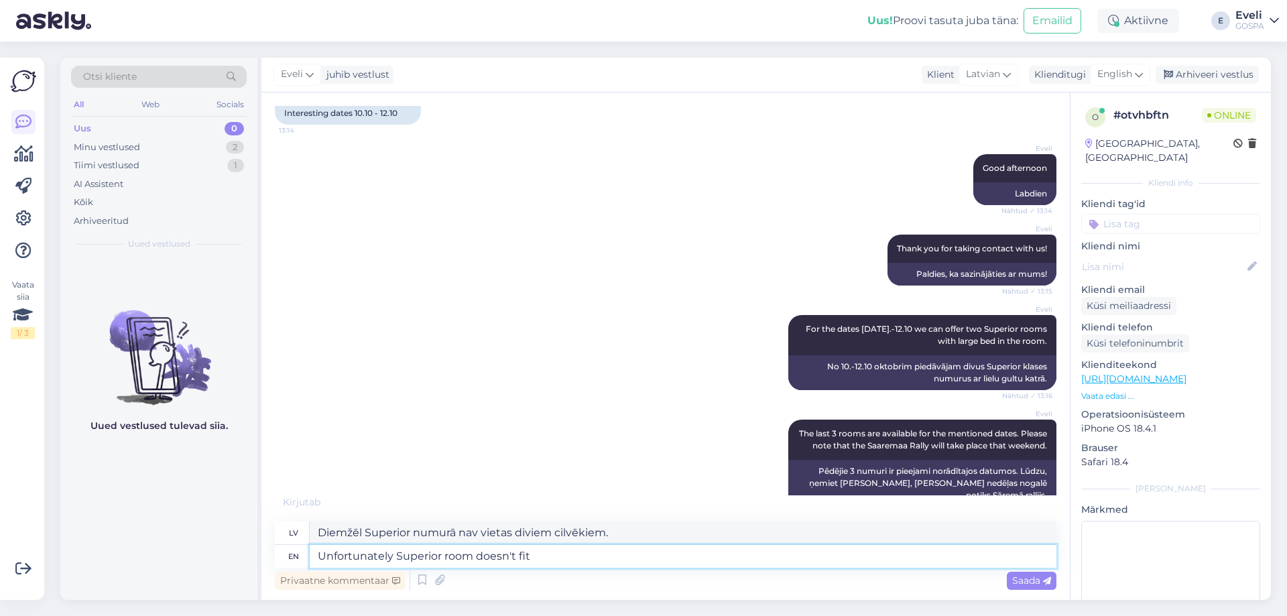
type textarea "Diemžēl Superior klases numurs neiederas."
type textarea "Unfortunately Superior room doesn't fit 4 pe"
type textarea "Diemžēl Superior numurā nav vietas 4 personām."
type textarea "Unfortunately Superior room doesn't fit 4 persons."
type textarea "Diemžēl "Superior" numurā nav vietas 4 personām."
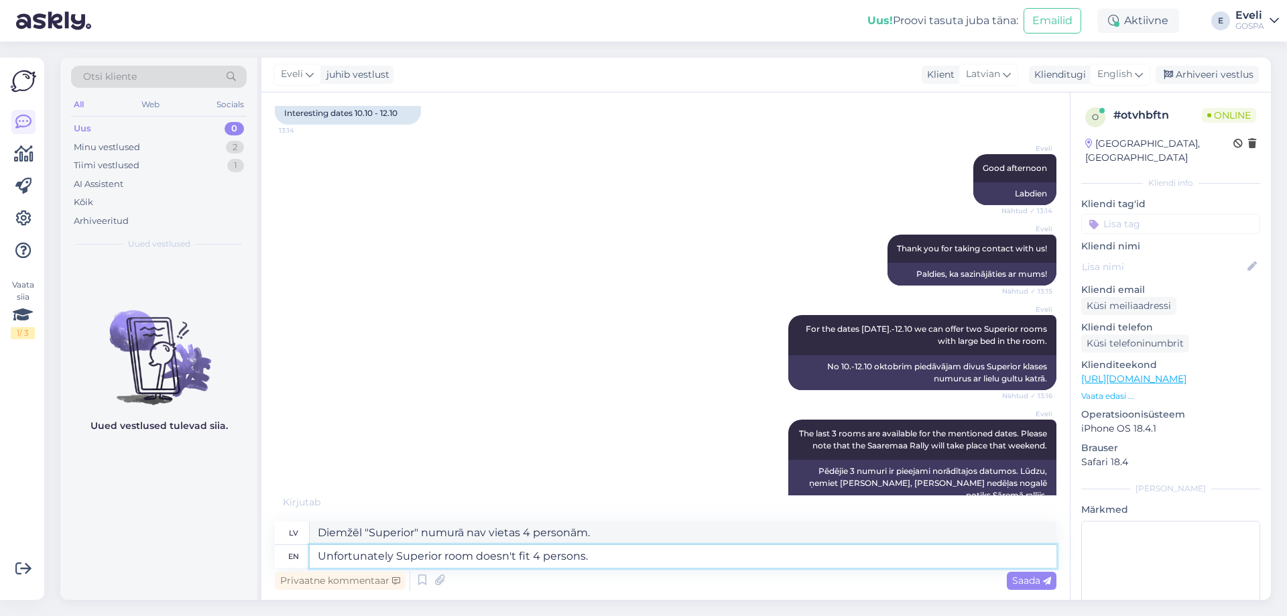
drag, startPoint x: 583, startPoint y: 552, endPoint x: 376, endPoint y: 397, distance: 258.6
click at [299, 541] on div "lv Diemžēl "Superior" numurā nav vietas 4 personām. en Unfortunately Superior r…" at bounding box center [666, 545] width 782 height 46
type textarea "Unfortunately Superior room doesn't fit 4 persons."
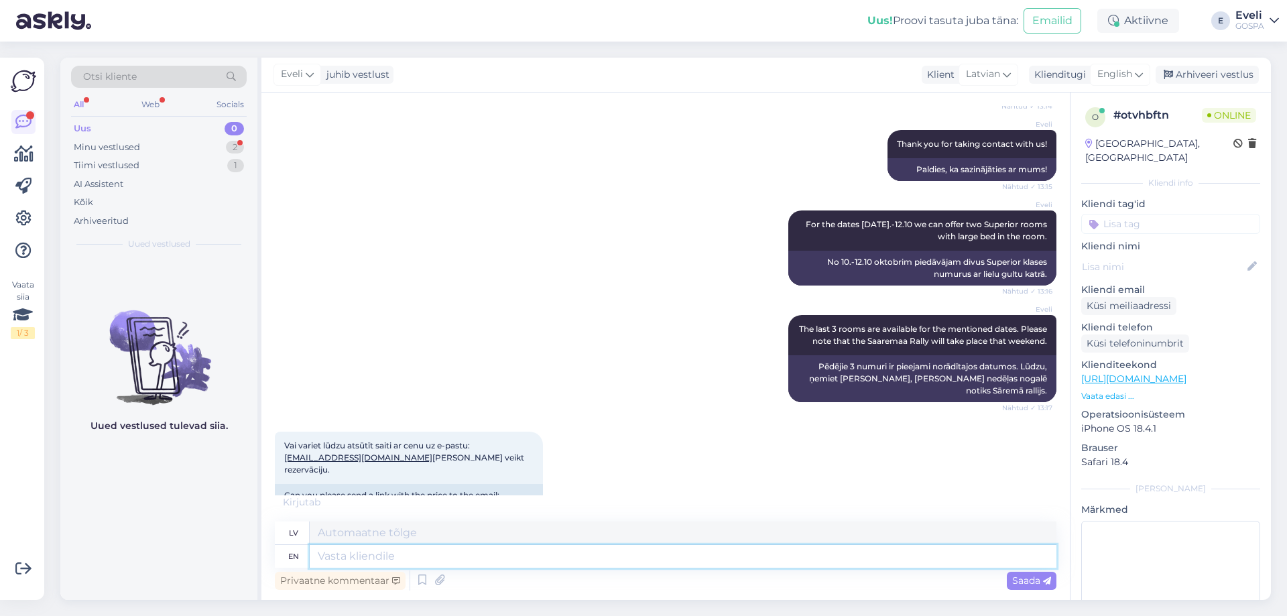
click at [435, 560] on textarea at bounding box center [683, 556] width 747 height 23
type textarea "Yes"
type textarea "Jā"
type textarea "Yes,"
type textarea "Jā,"
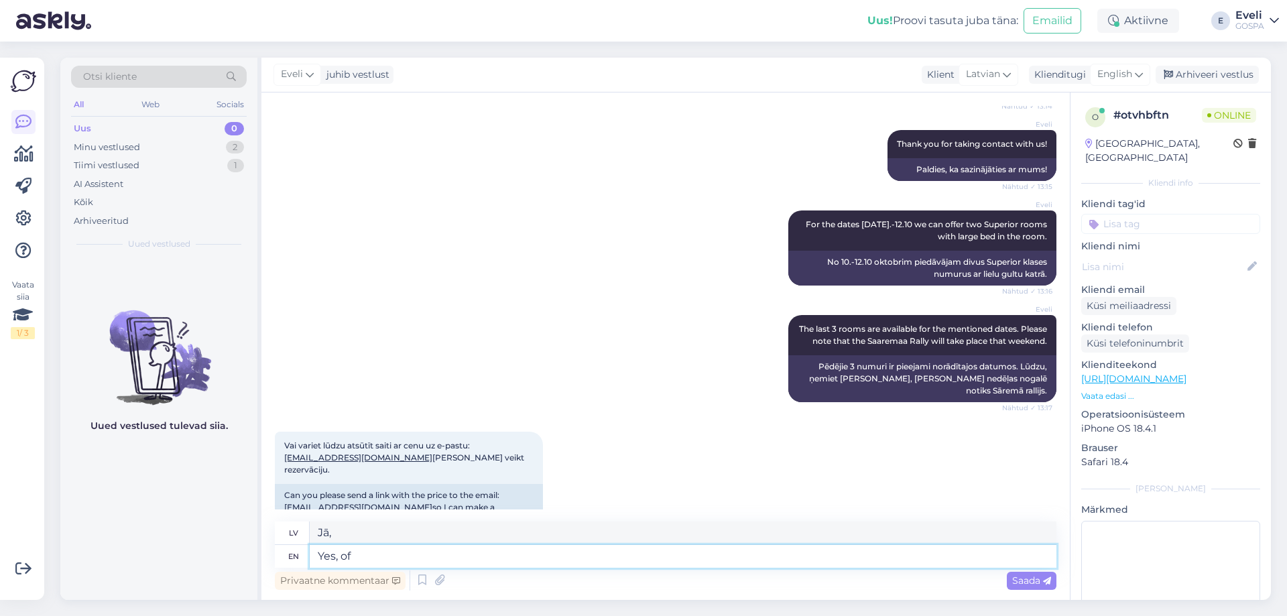
type textarea "Yes, of"
type textarea "Jā, no"
type textarea "Yes, of course"
type textarea "Jā, protams"
type textarea "Yes, of course!"
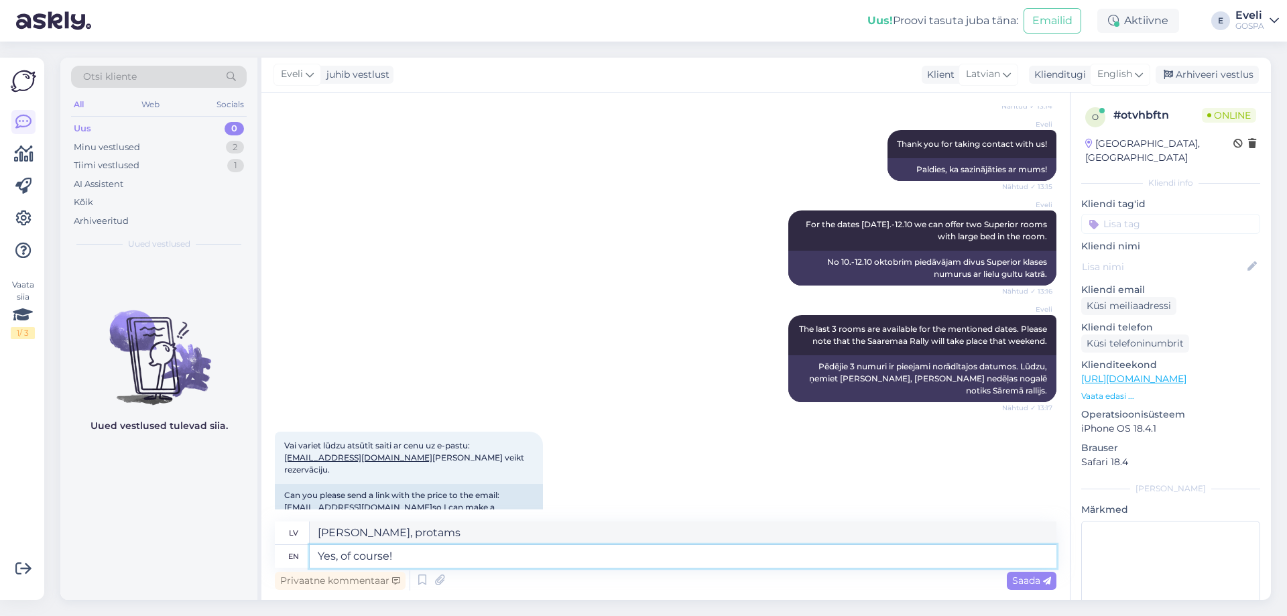
type textarea "Jā, protams!"
type textarea "Yes, of course! I'm"
type textarea "Jā, protams! Es esmu"
type textarea "Yes, of course! I'm happ"
type textarea "Jā, protams! Esmu laimīgs."
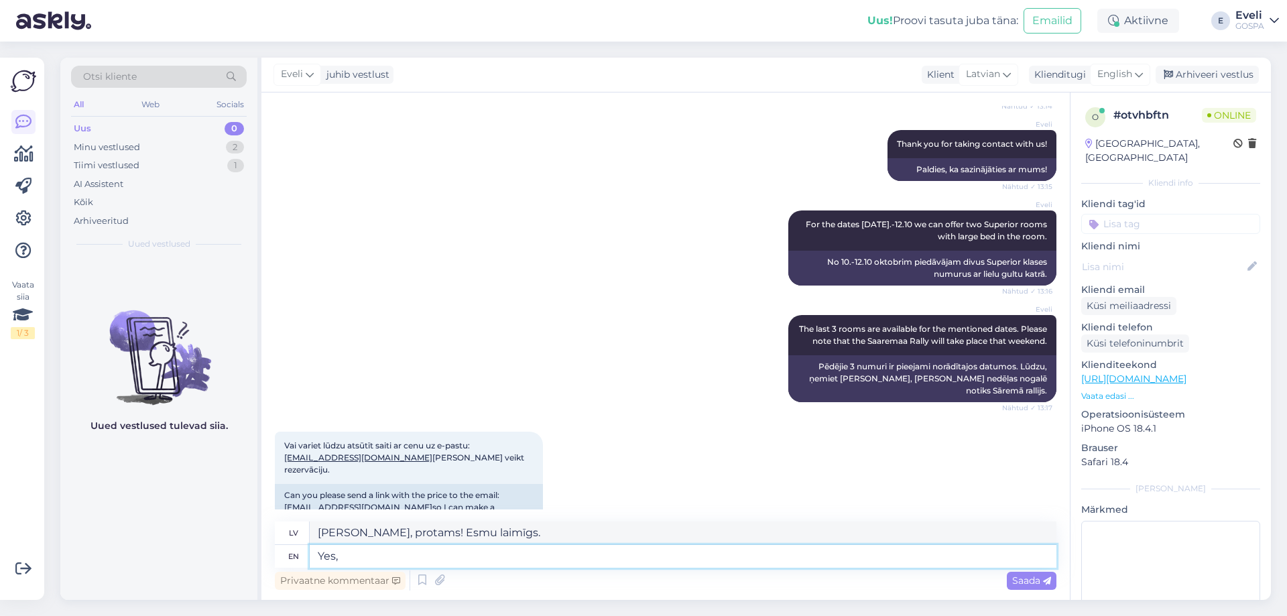
type textarea "Yes,"
type textarea "Jā, protams! Es esmu"
type textarea "Y"
type textarea "Jā,"
type textarea "Jā, no"
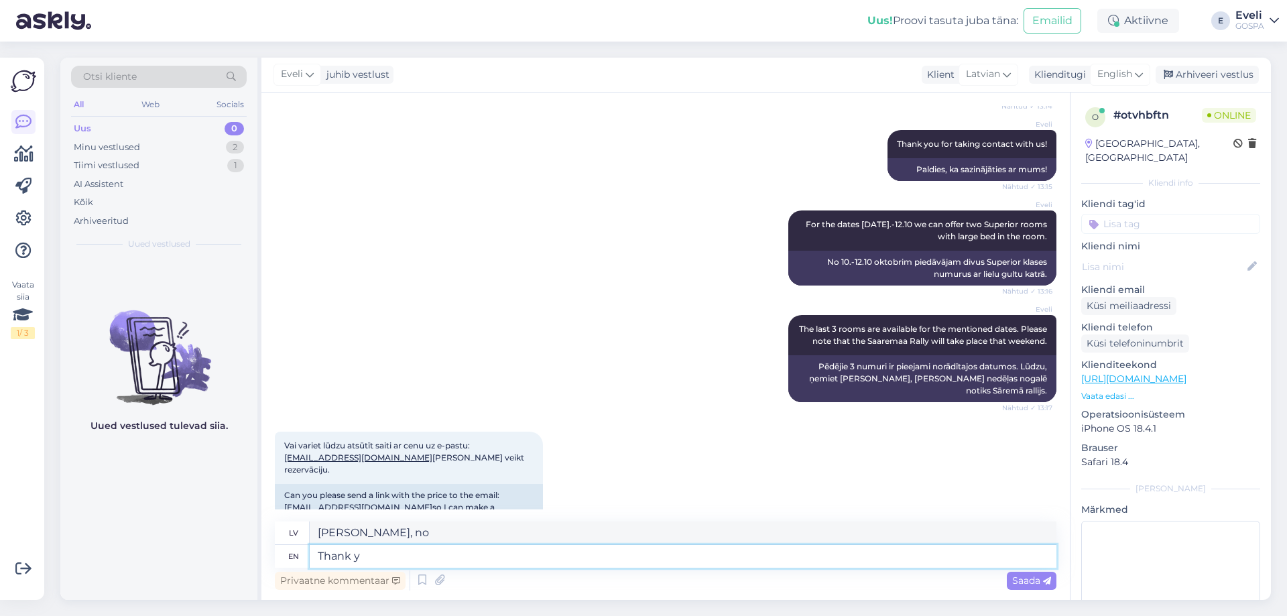
type textarea "Thank yo"
type textarea "Paldies"
type textarea "Thank you!"
type textarea "Paldies!"
type textarea "Thank you! We w"
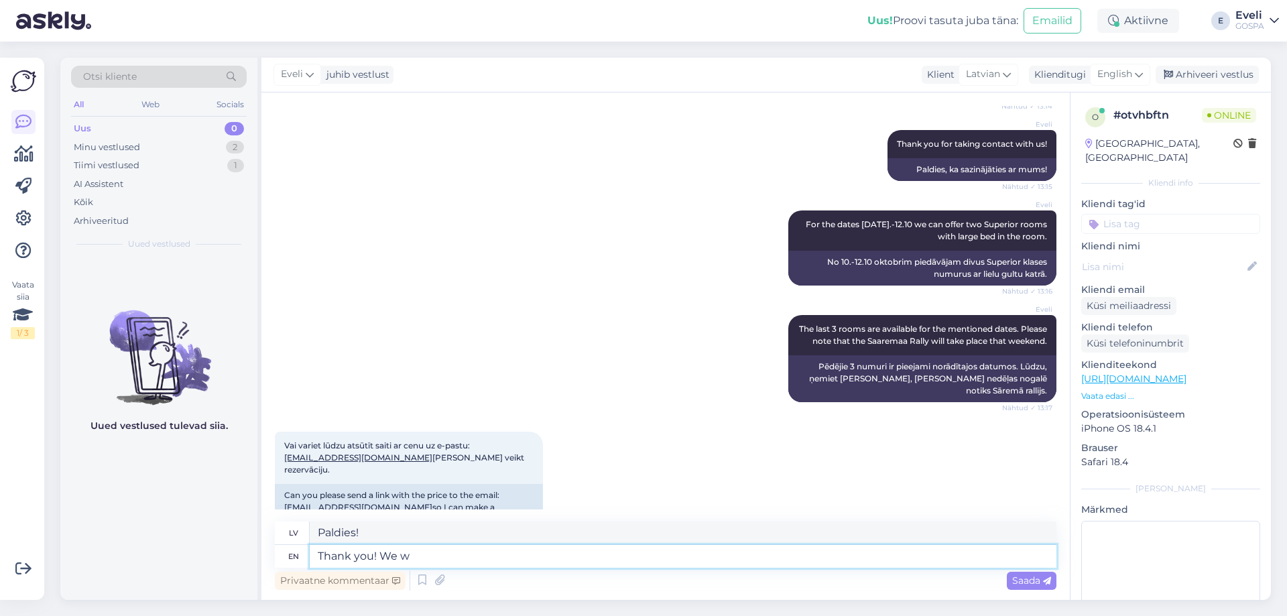
type textarea "Paldies! Mēs"
type textarea "Thank you! We will s"
type textarea "Paldies! Mēs to darīsim"
type textarea "Thank you! We will send yo"
type textarea "Paldies! Mēs nosūtīsim"
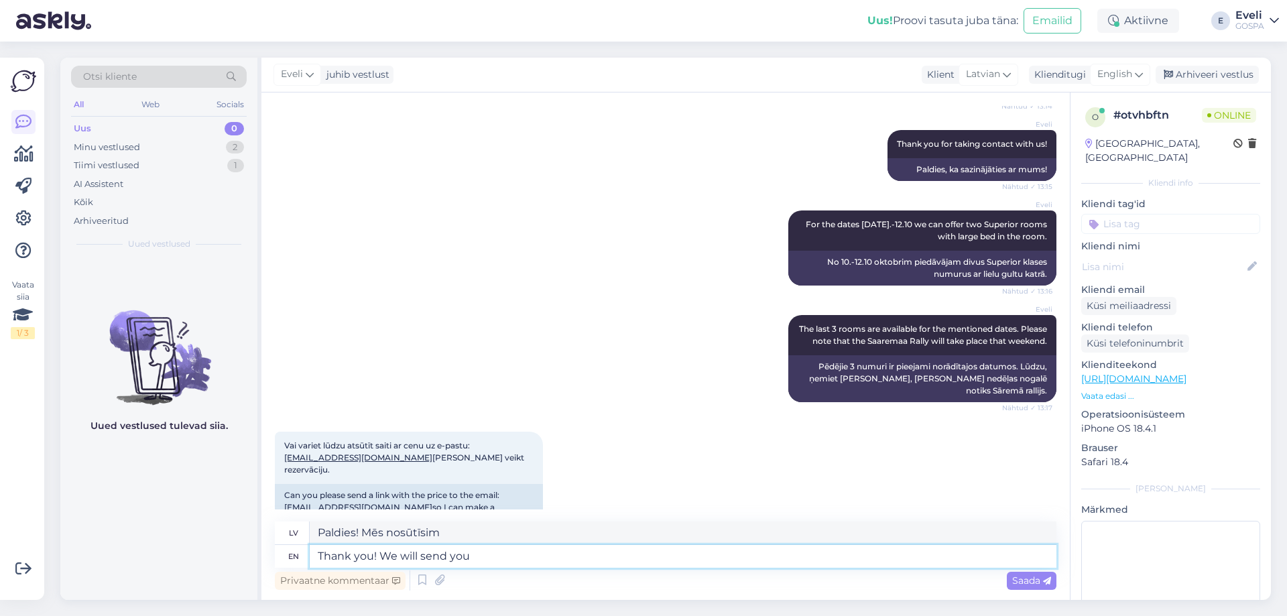
type textarea "Thank you! We will send you a"
type textarea "Paldies! Mēs jums nosūtīsim"
type textarea "Thank you! We will send you an email."
type textarea "Paldies! Mēs nosūtīsim jums e-pastu."
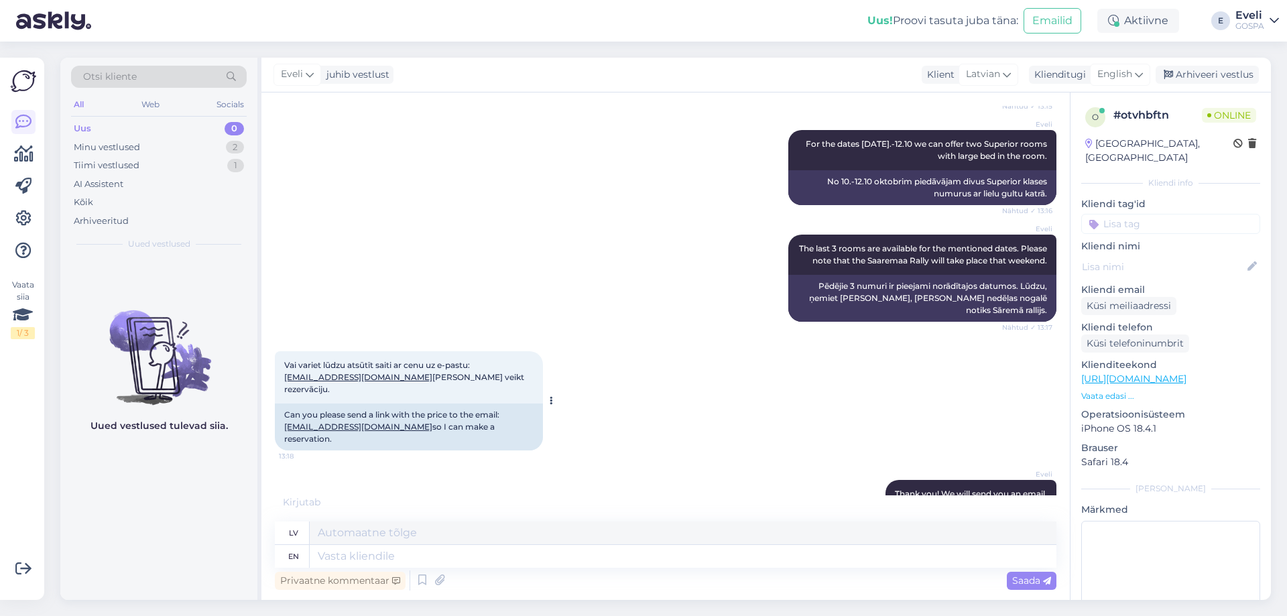
click at [362, 422] on link "Signe.medne1@gmail.com" at bounding box center [358, 427] width 148 height 10
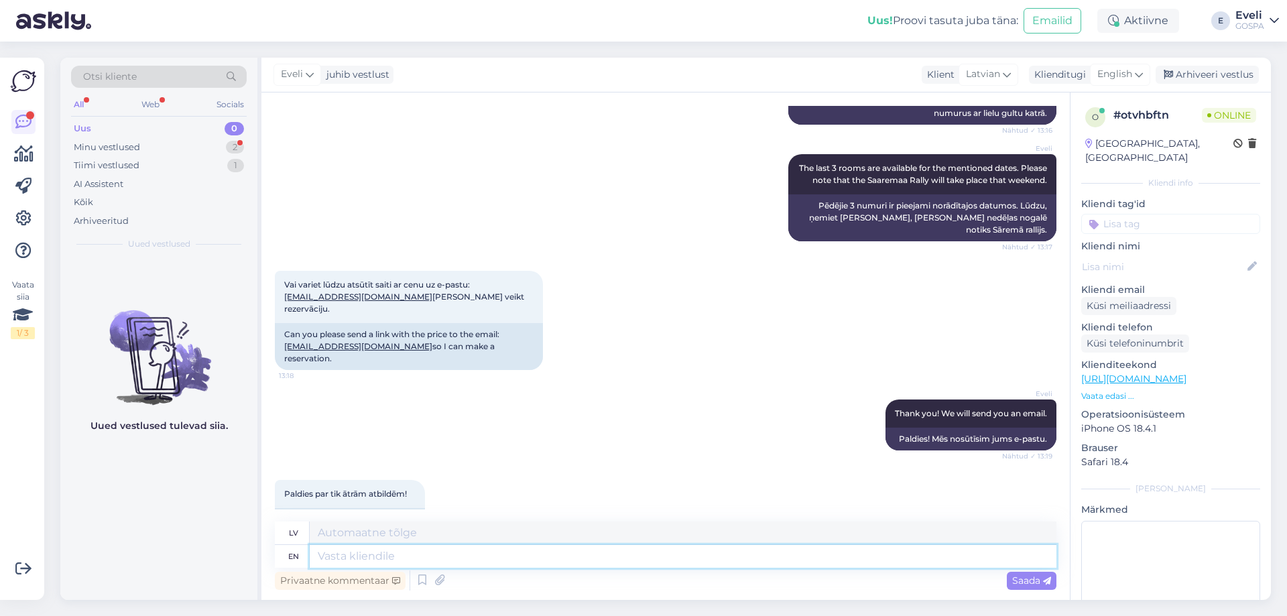
click at [712, 561] on textarea at bounding box center [683, 556] width 747 height 23
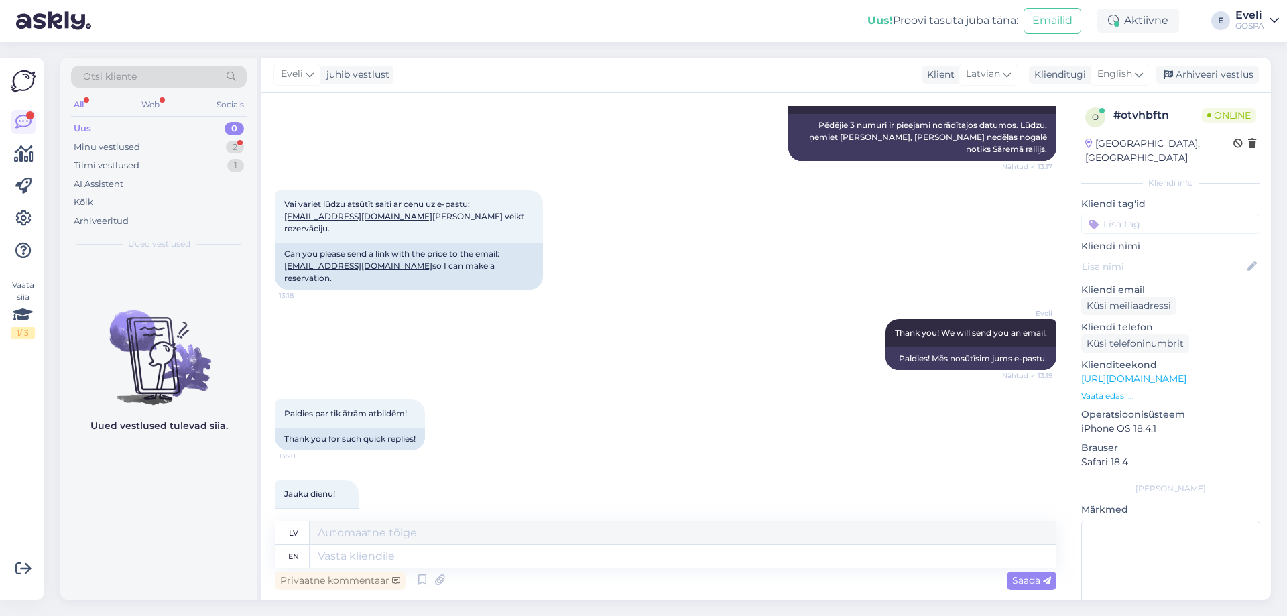
click at [605, 544] on div "lv" at bounding box center [666, 533] width 782 height 23
click at [504, 560] on textarea at bounding box center [683, 556] width 747 height 23
type textarea "Thank yo"
type textarea "Paldies"
type textarea "T"
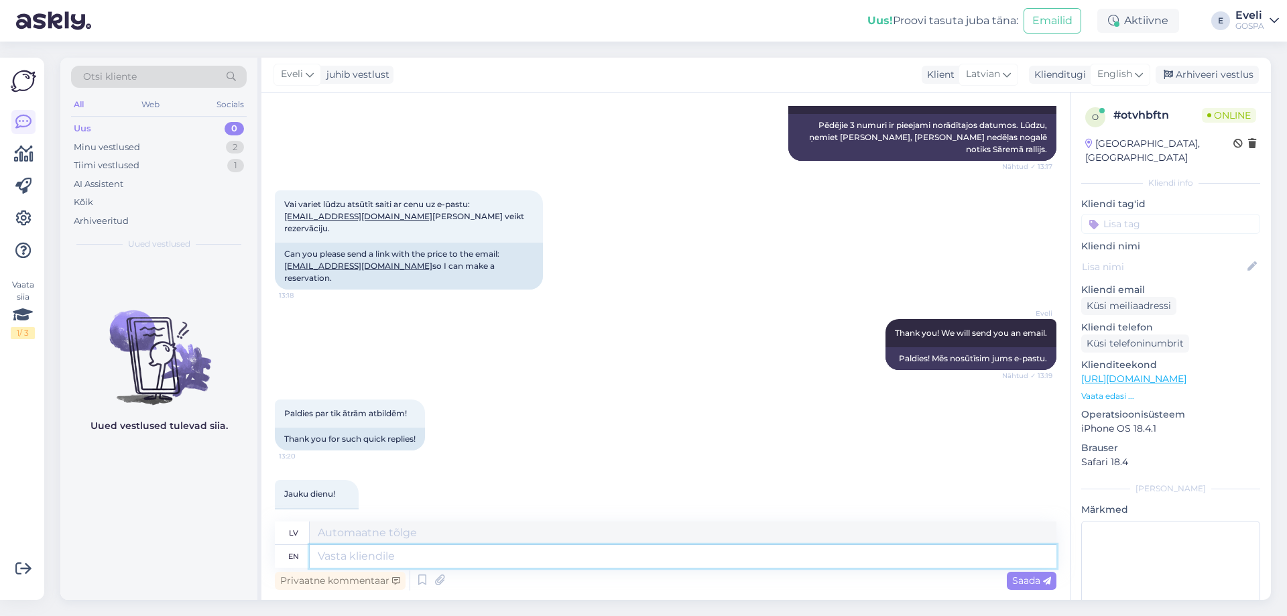
click at [572, 558] on textarea at bounding box center [683, 556] width 747 height 23
click at [1205, 76] on div "Arhiveeri vestlus" at bounding box center [1207, 75] width 103 height 18
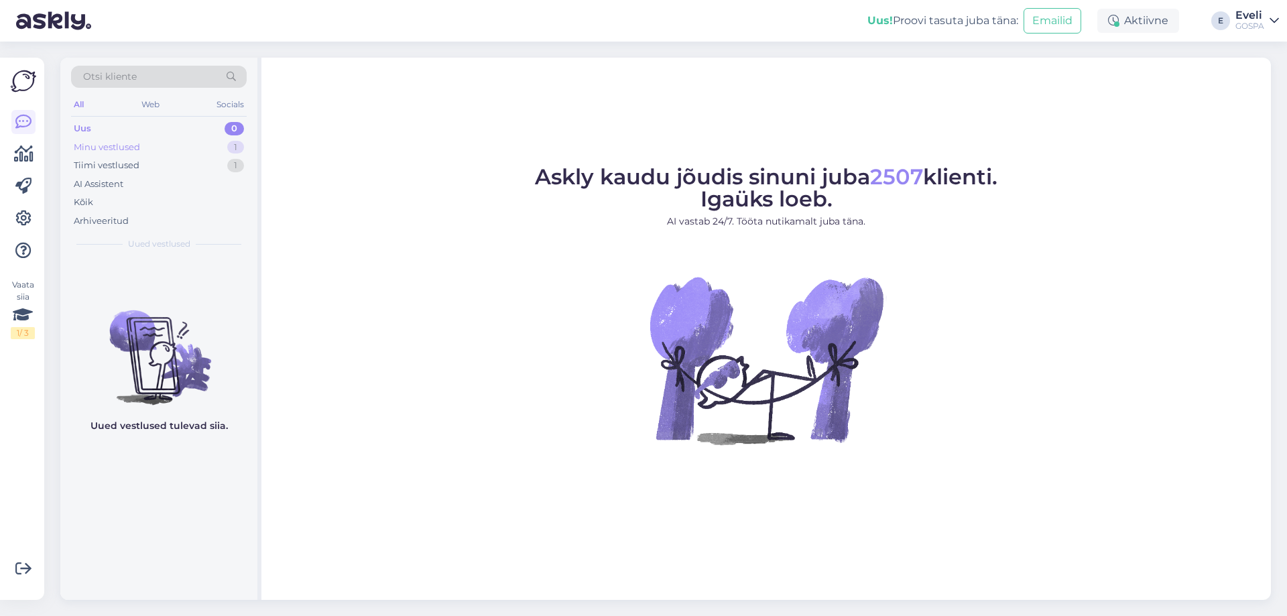
click at [136, 149] on div "Minu vestlused" at bounding box center [107, 147] width 66 height 13
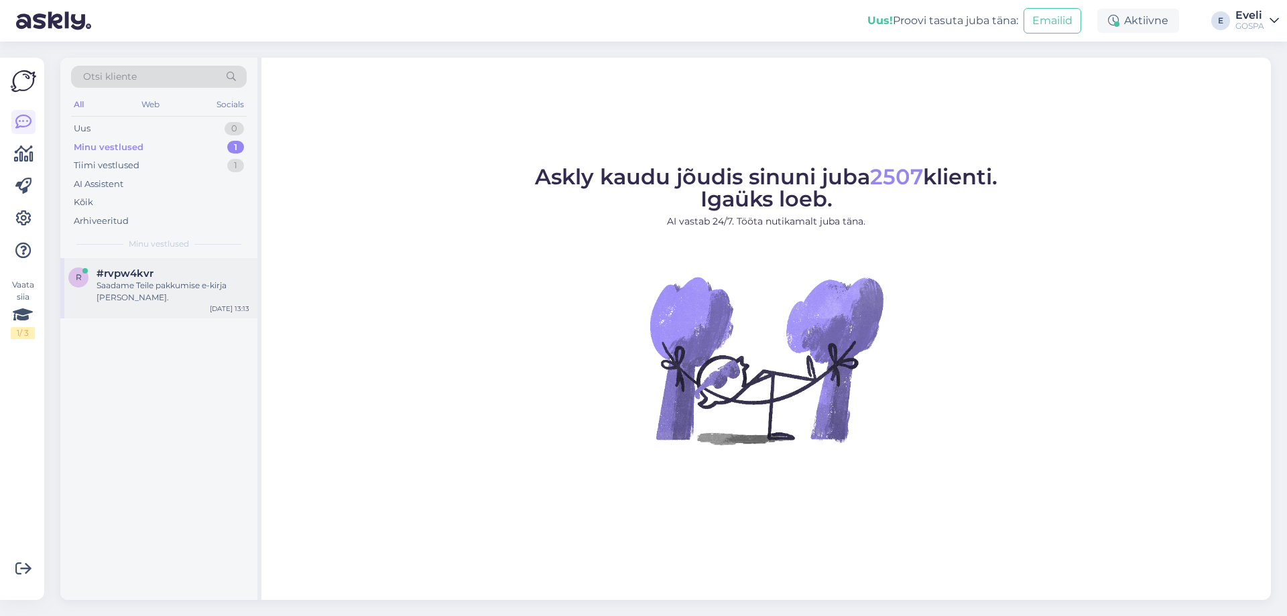
click at [127, 276] on span "#rvpw4kvr" at bounding box center [125, 273] width 57 height 12
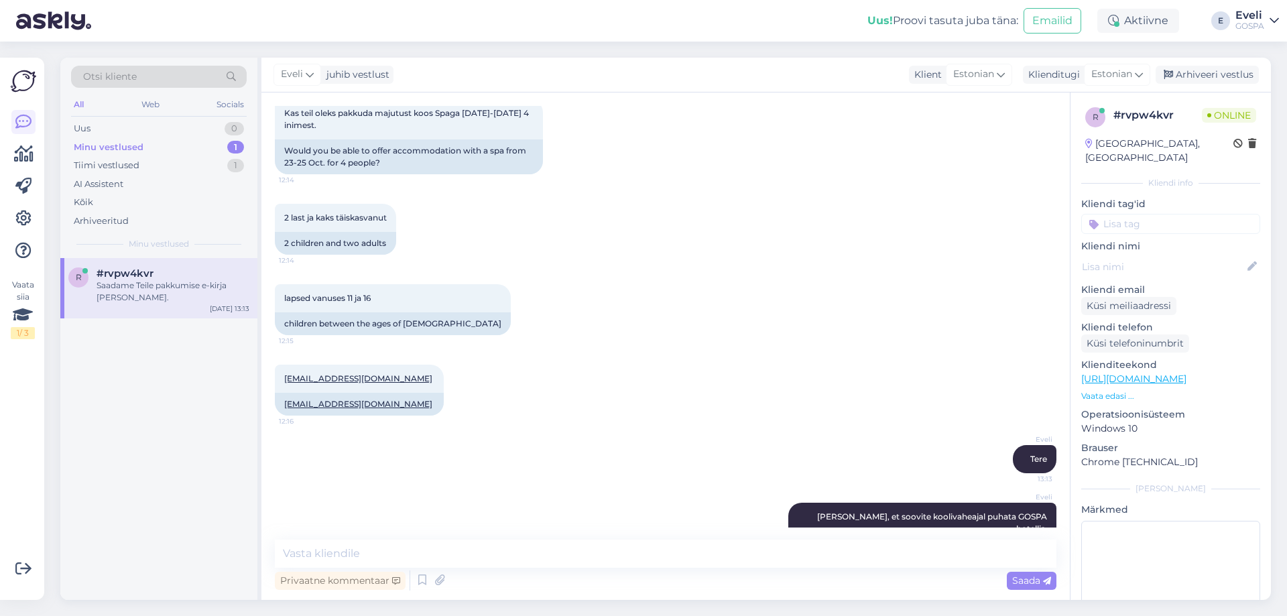
scroll to position [201, 0]
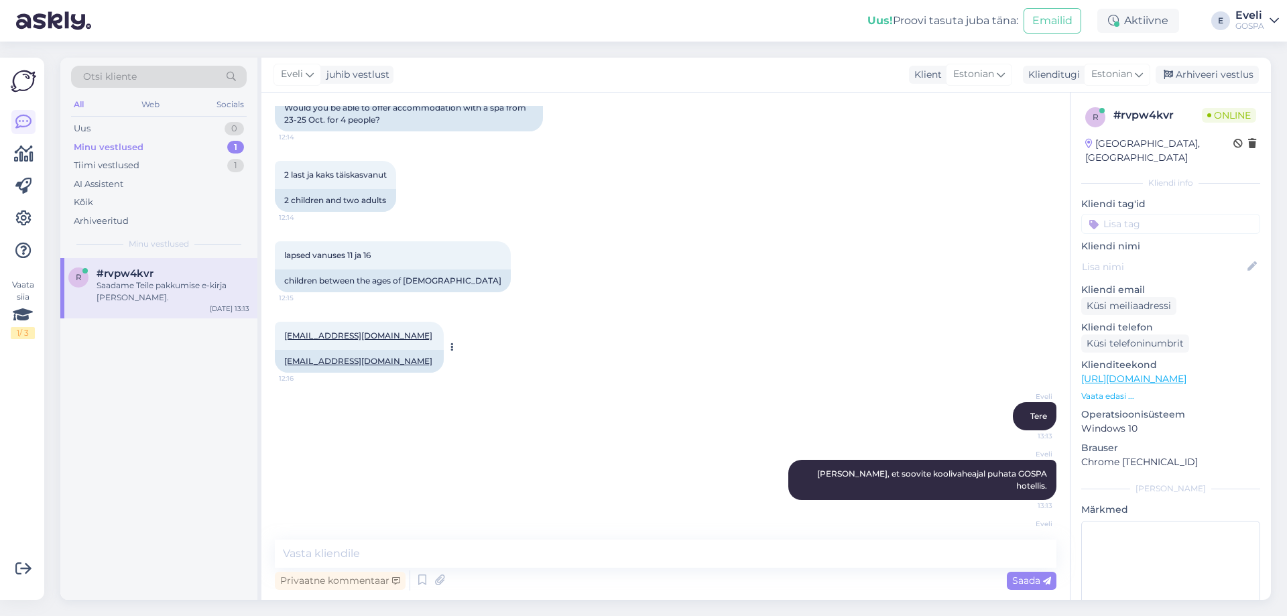
click at [306, 336] on link "[EMAIL_ADDRESS][DOMAIN_NAME]" at bounding box center [358, 335] width 148 height 10
click at [766, 250] on div "lapsed vanuses 11 ja 16 12:15 children between the ages of [DEMOGRAPHIC_DATA]" at bounding box center [666, 267] width 782 height 80
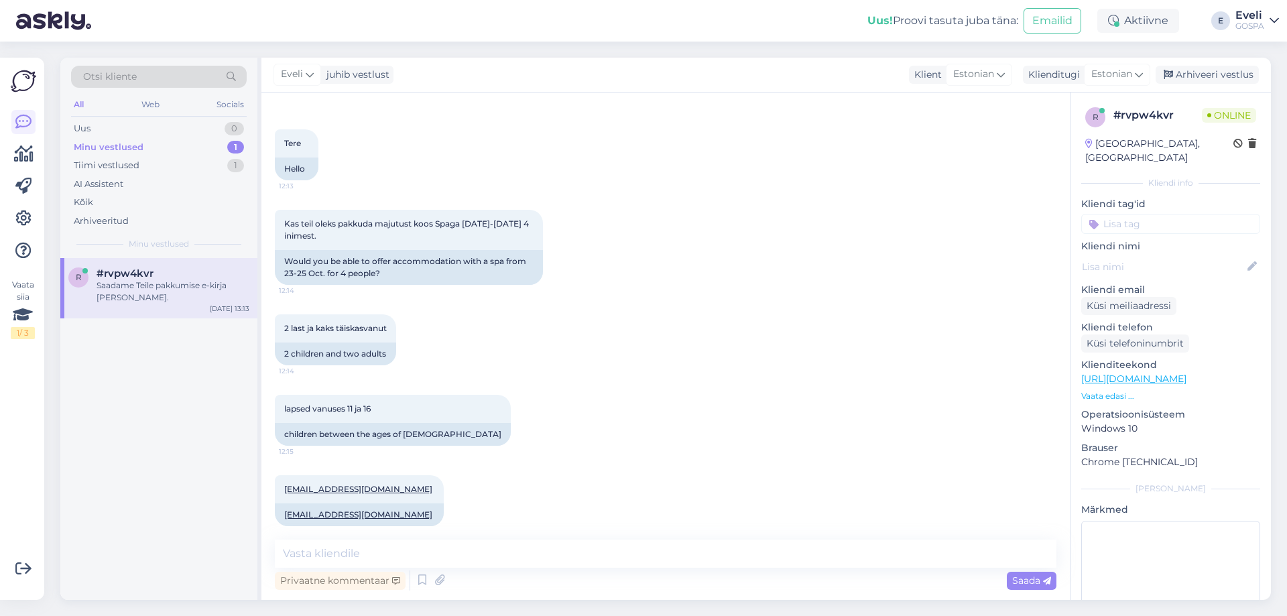
scroll to position [67, 0]
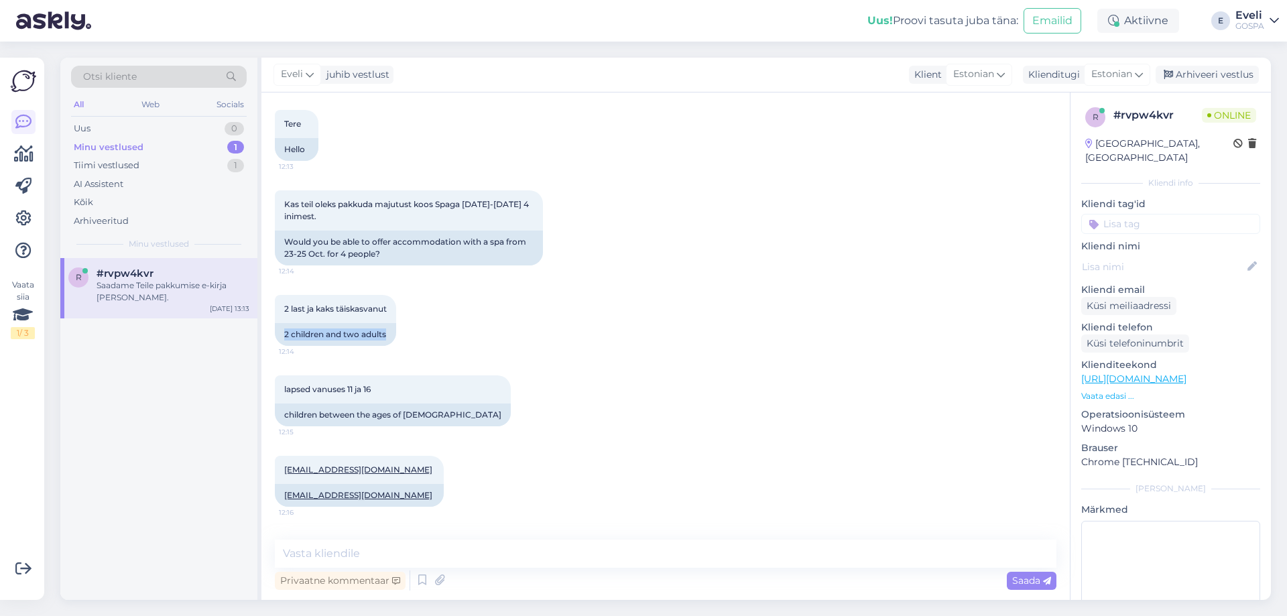
click at [827, 332] on div "2 last ja kaks täiskasvanut 12:14 2 children and two adults" at bounding box center [666, 320] width 782 height 80
click at [1224, 75] on div "Arhiveeri vestlus" at bounding box center [1207, 75] width 103 height 18
